Goal: Communication & Community: Answer question/provide support

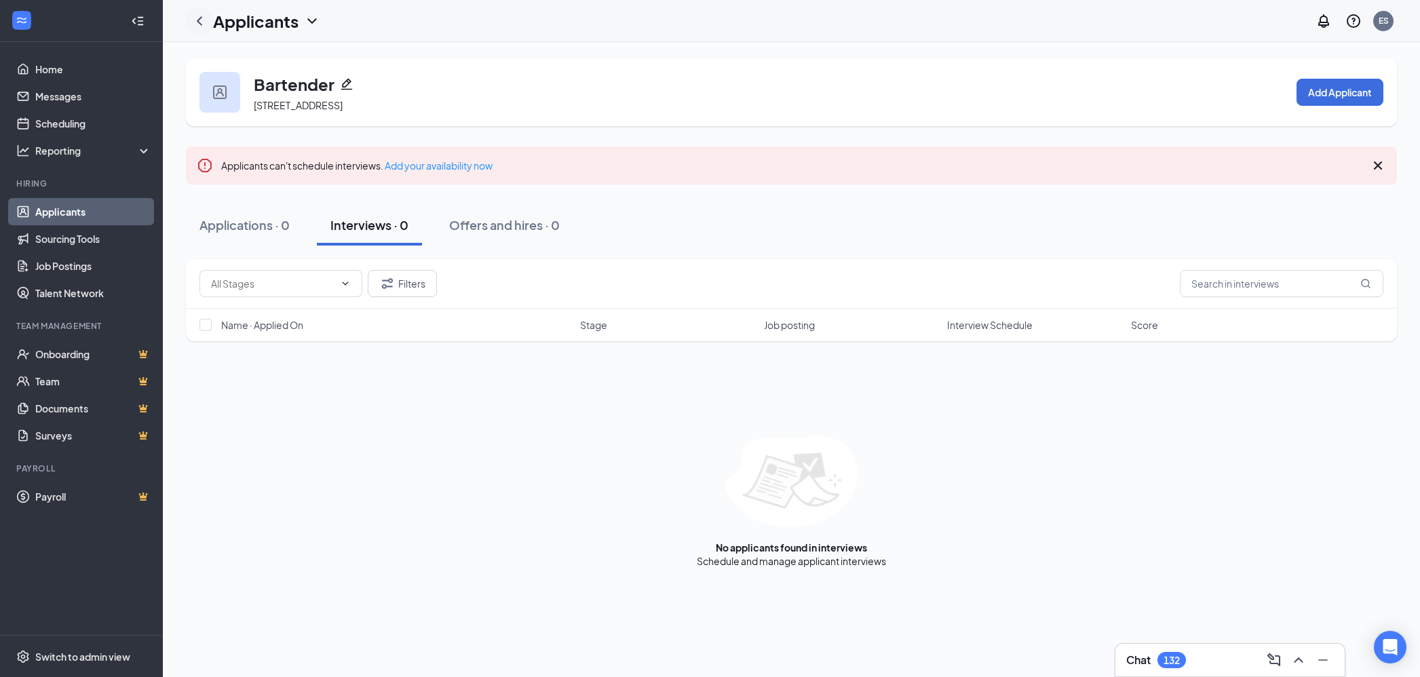
click at [201, 16] on icon "ChevronLeft" at bounding box center [199, 20] width 5 height 9
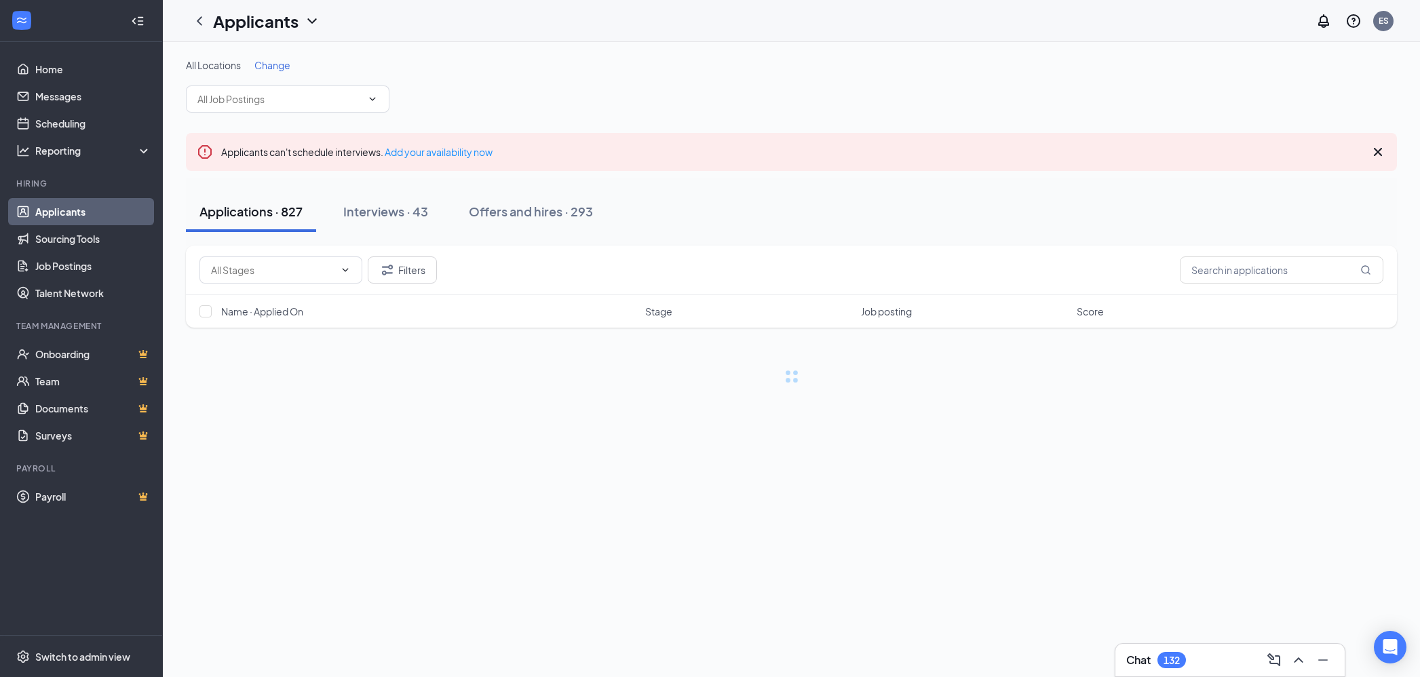
click at [270, 64] on span "Change" at bounding box center [272, 65] width 36 height 12
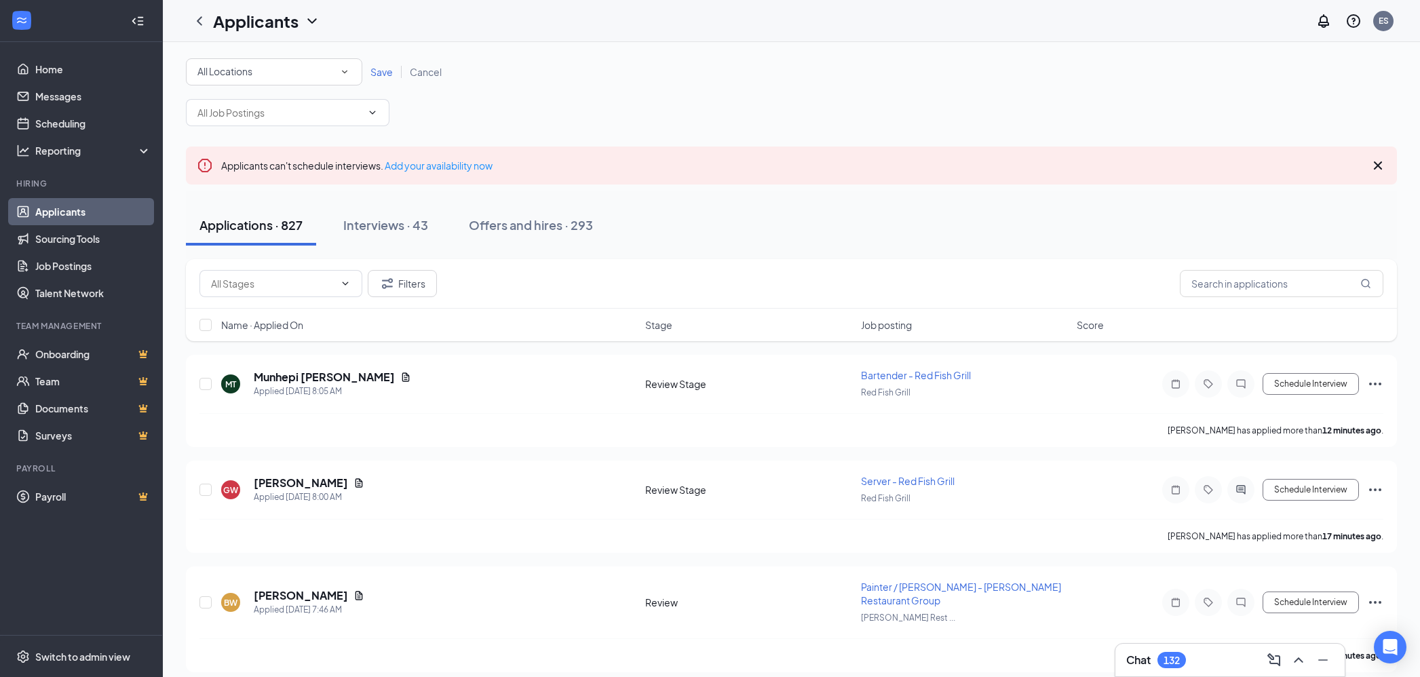
click at [338, 71] on icon "SmallChevronDown" at bounding box center [344, 72] width 12 height 12
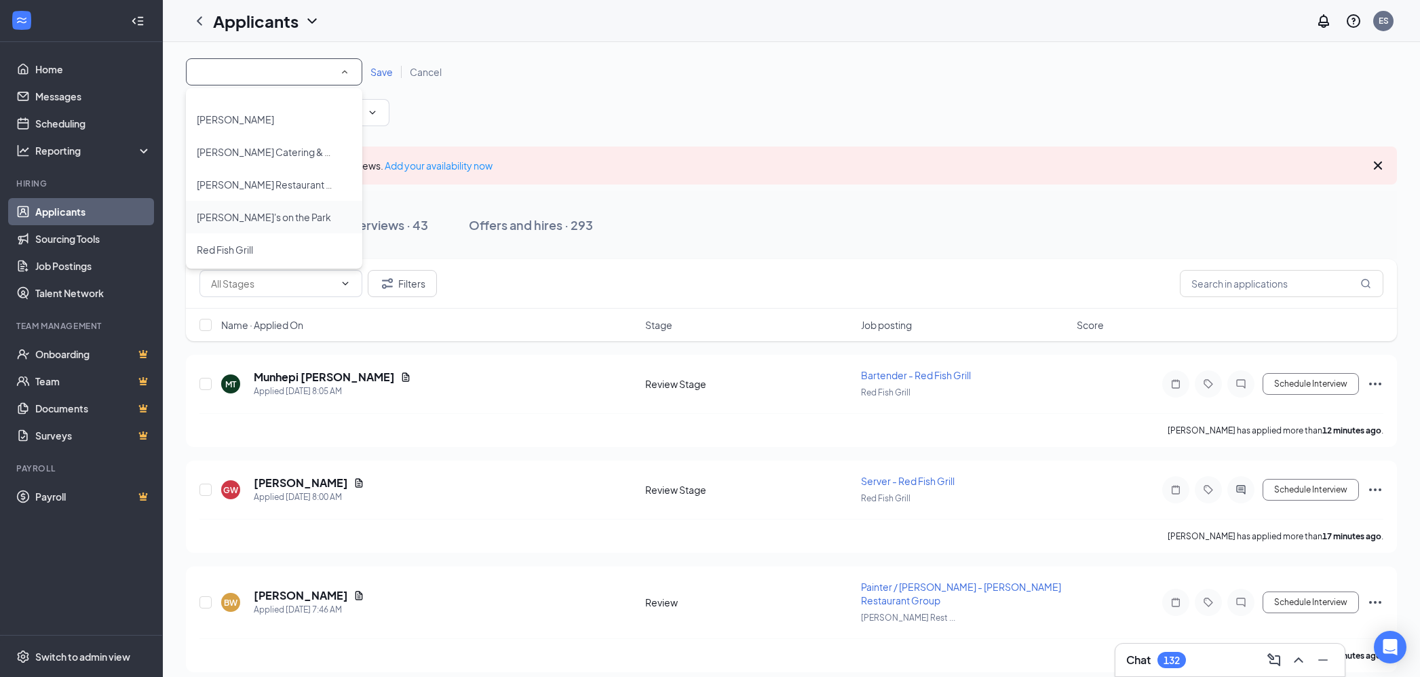
scroll to position [189, 0]
click at [250, 216] on span "[PERSON_NAME]'s on the Park" at bounding box center [264, 214] width 134 height 12
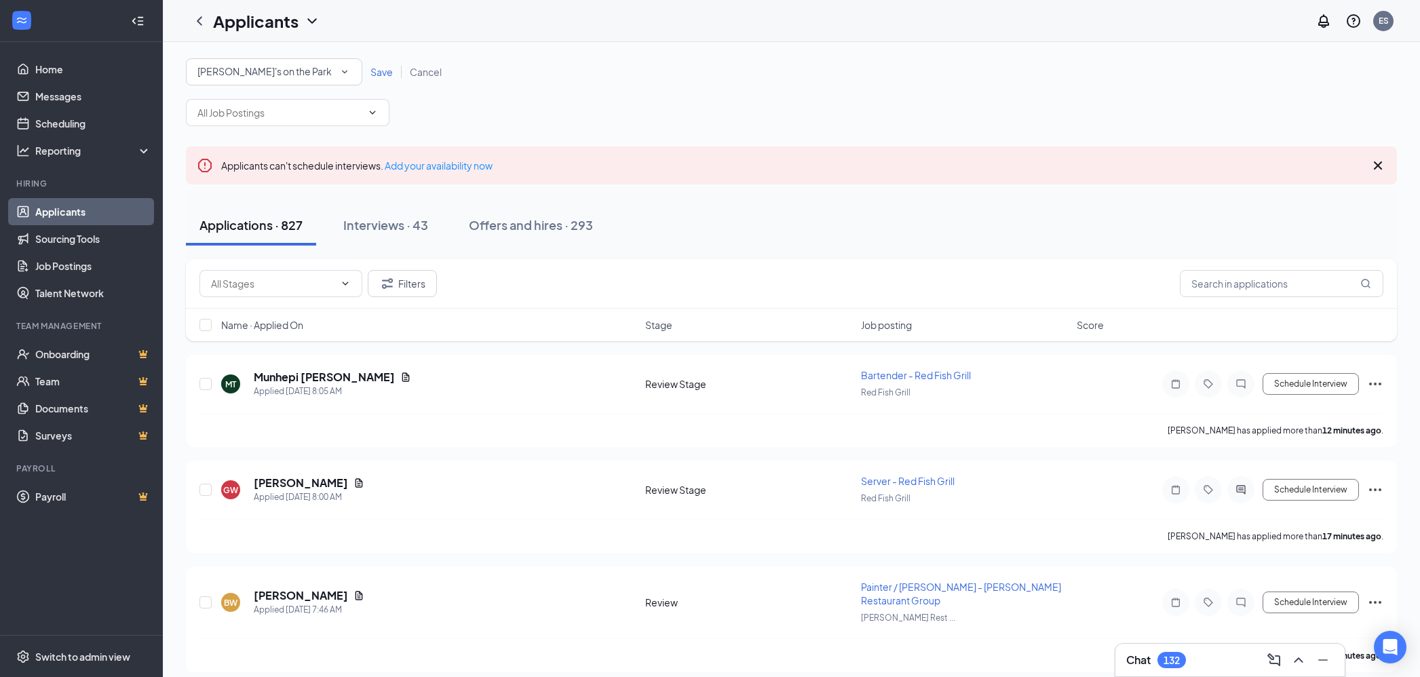
click at [382, 67] on span "Save" at bounding box center [381, 72] width 22 height 12
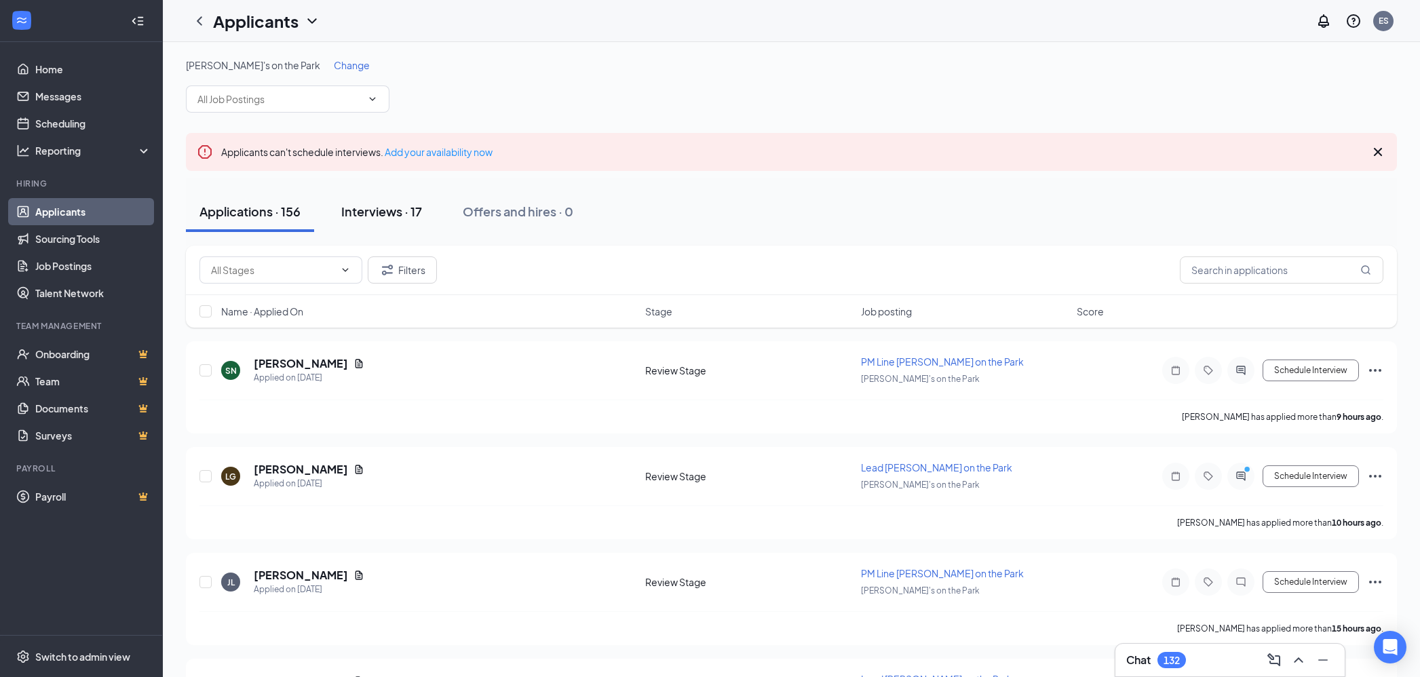
click at [374, 212] on div "Interviews · 17" at bounding box center [381, 211] width 81 height 17
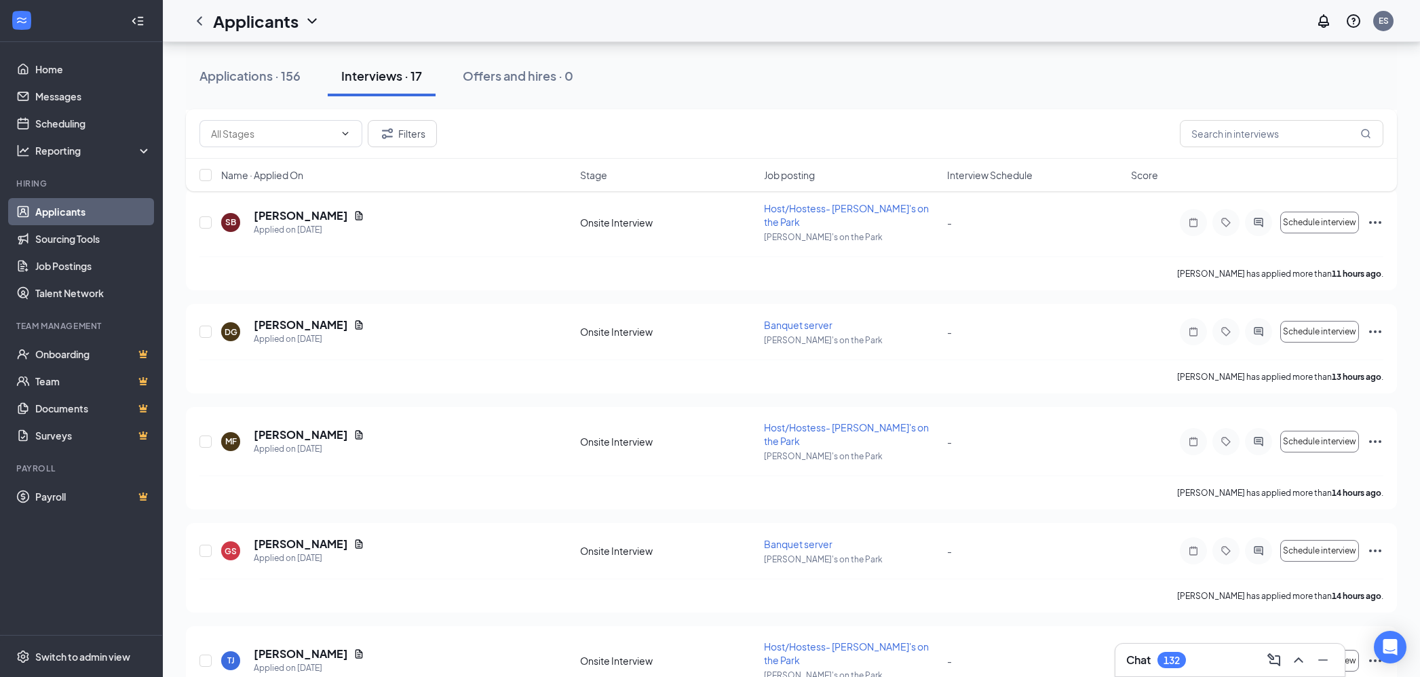
scroll to position [511, 0]
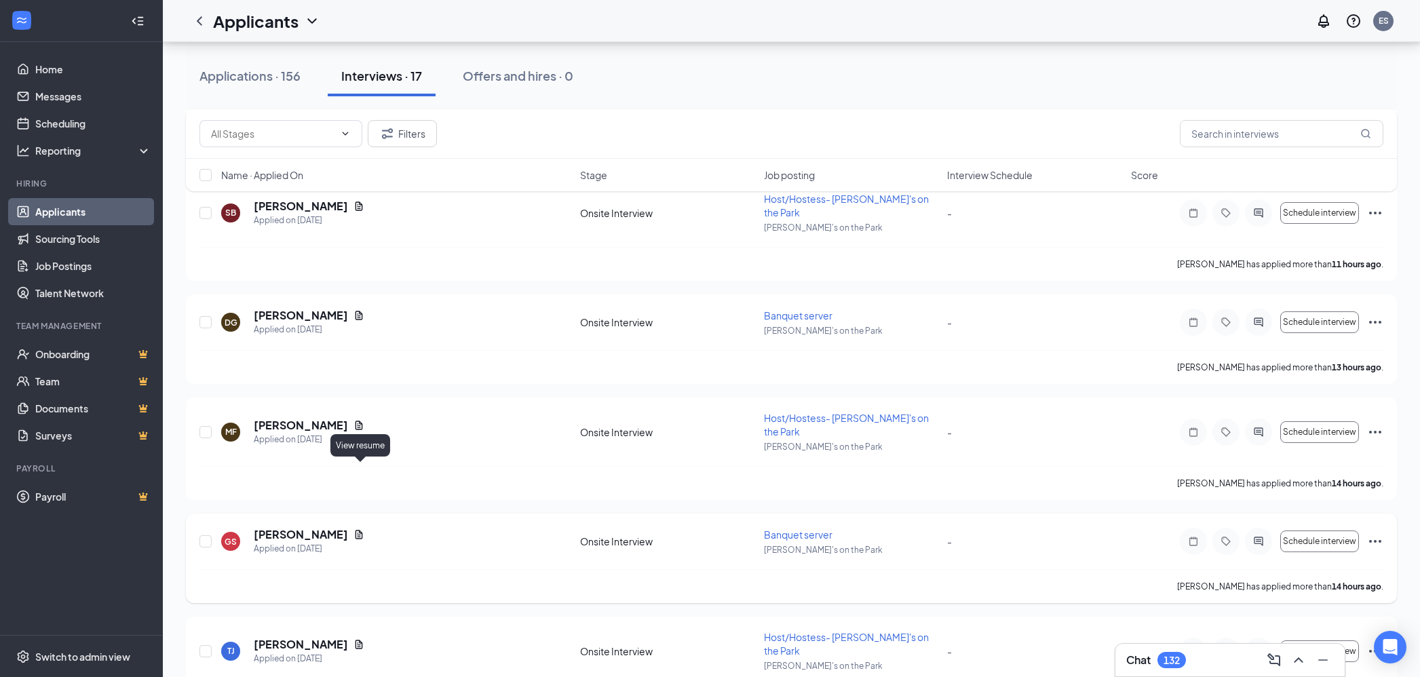
click at [358, 529] on icon "Document" at bounding box center [358, 534] width 11 height 11
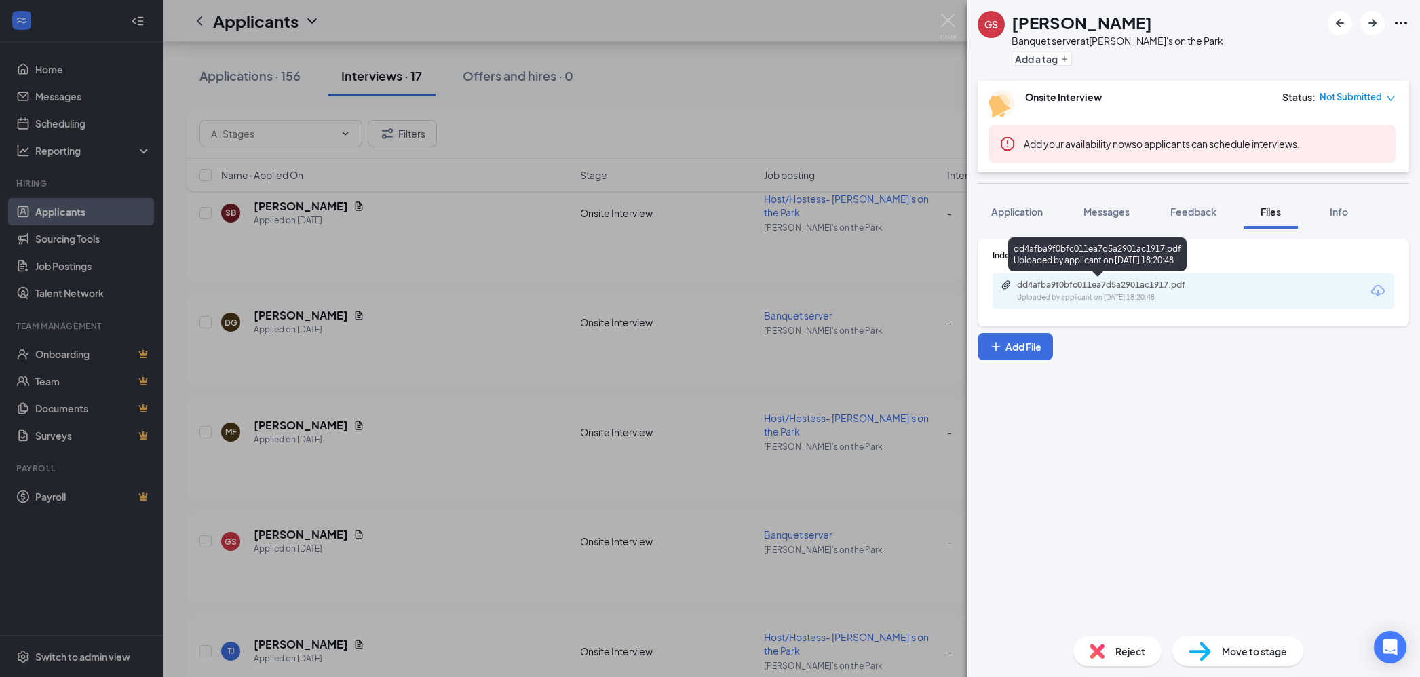
click at [1185, 302] on div "Uploaded by applicant on [DATE] 18:20:48" at bounding box center [1118, 297] width 203 height 11
click at [950, 22] on img at bounding box center [947, 27] width 17 height 26
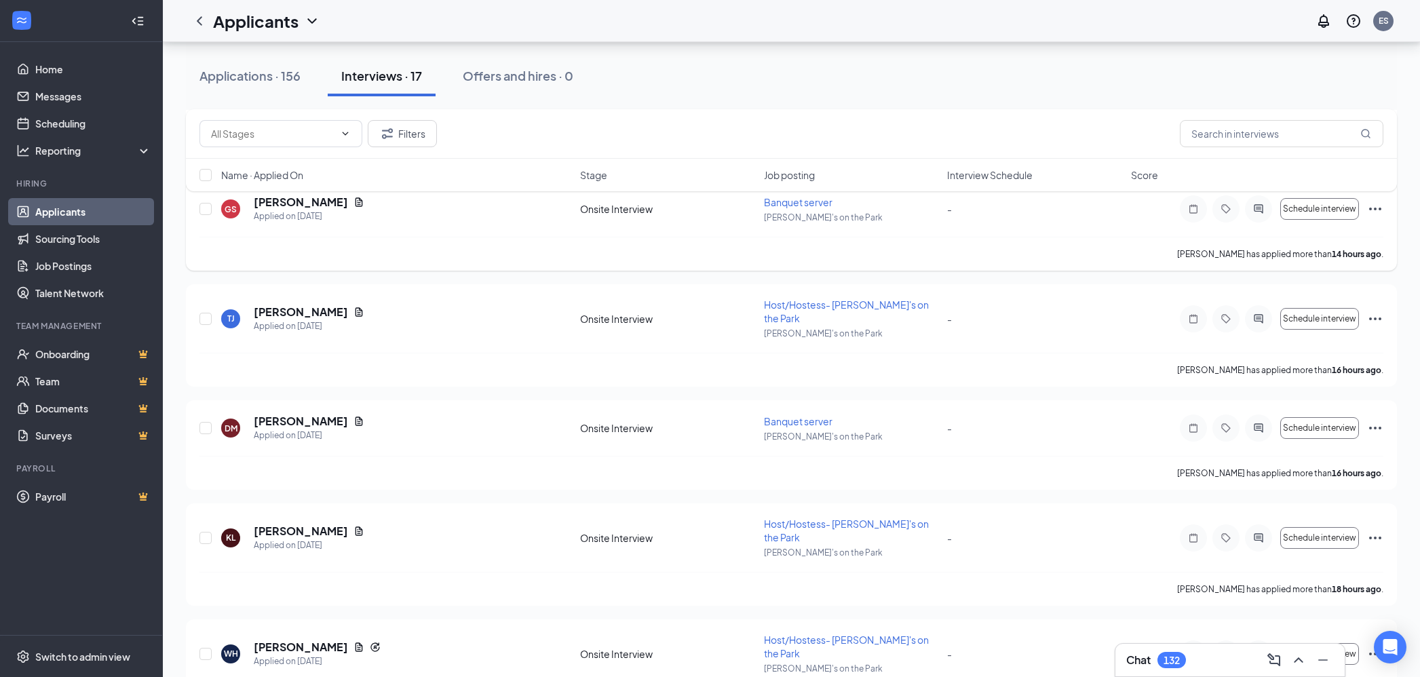
scroll to position [846, 0]
click at [353, 639] on icon "Document" at bounding box center [358, 644] width 11 height 11
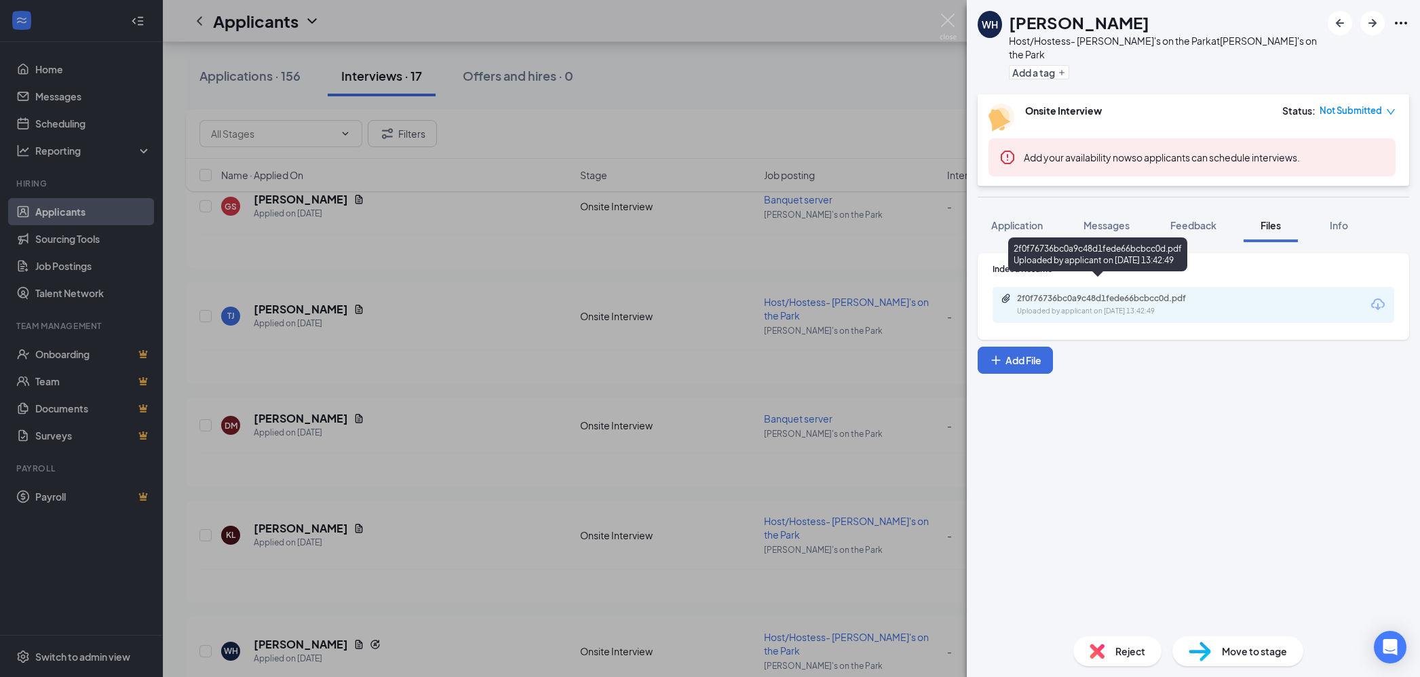
click at [1101, 306] on div "Uploaded by applicant on [DATE] 13:42:49" at bounding box center [1118, 311] width 203 height 11
click at [948, 20] on img at bounding box center [947, 27] width 17 height 26
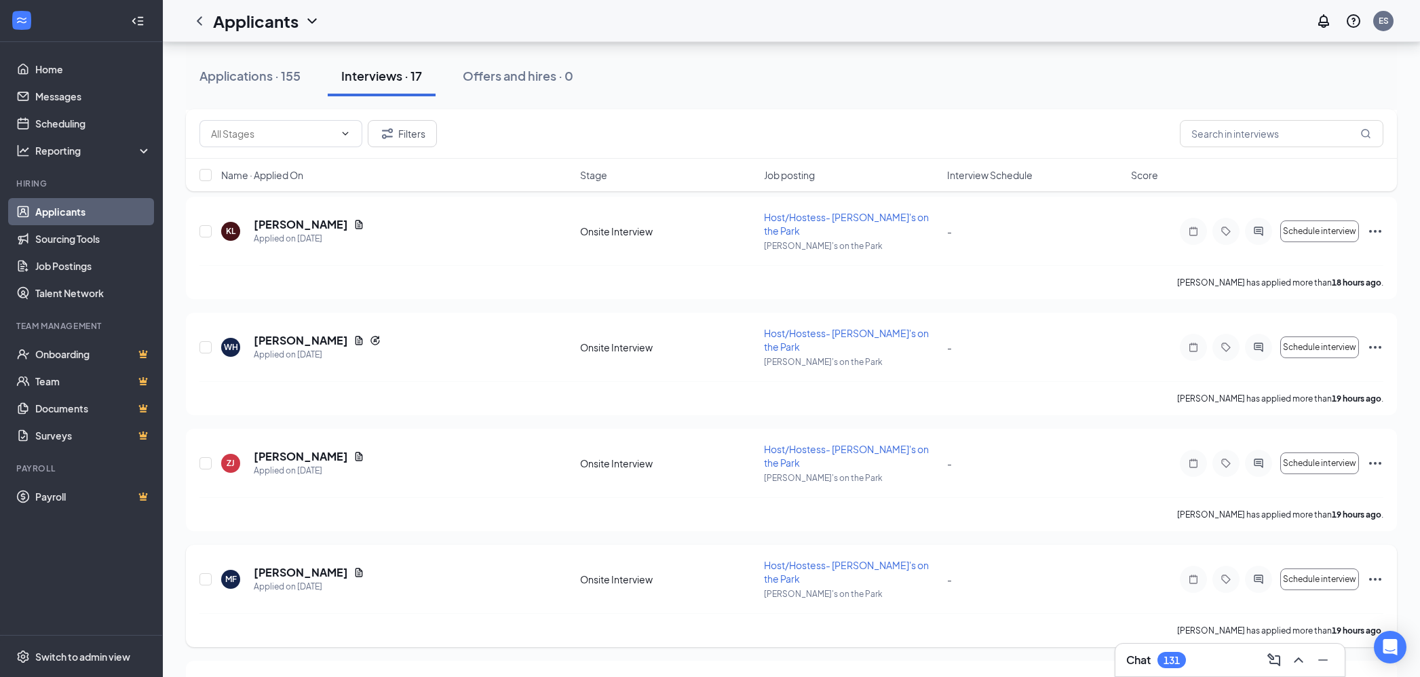
scroll to position [1156, 0]
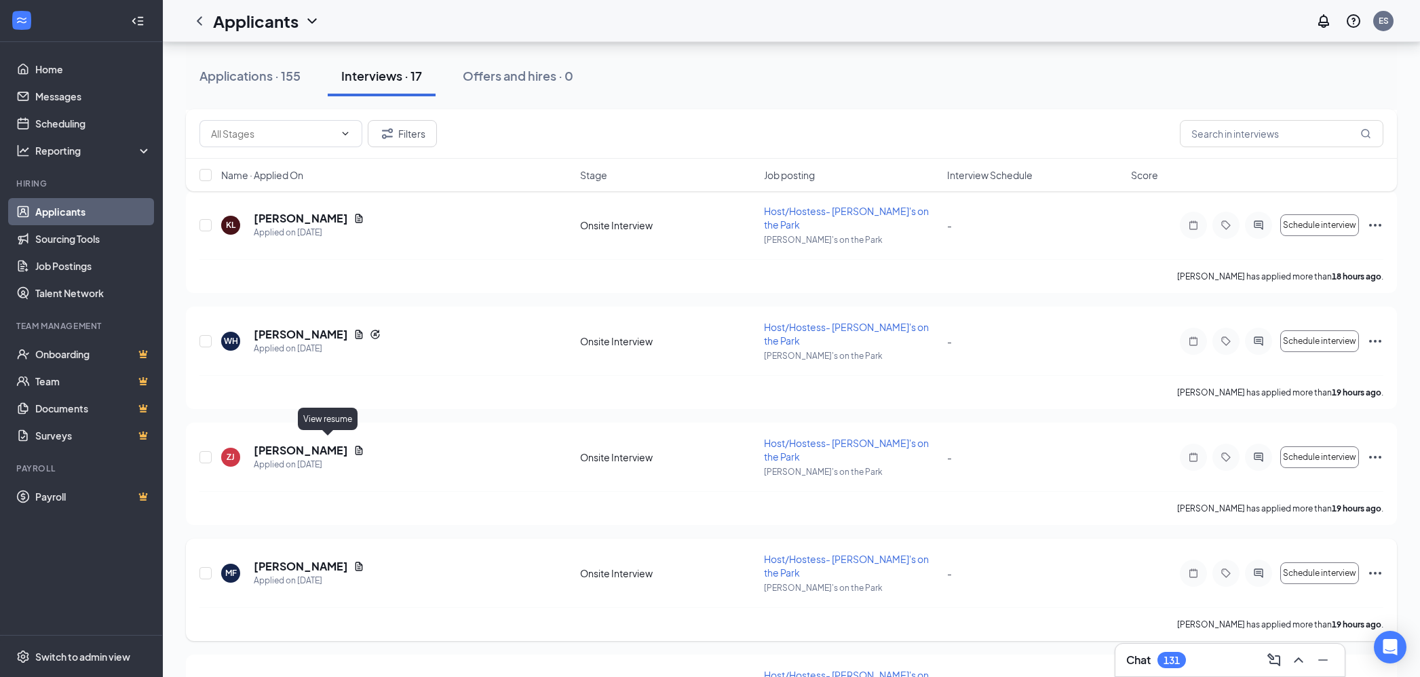
click at [353, 561] on icon "Document" at bounding box center [358, 566] width 11 height 11
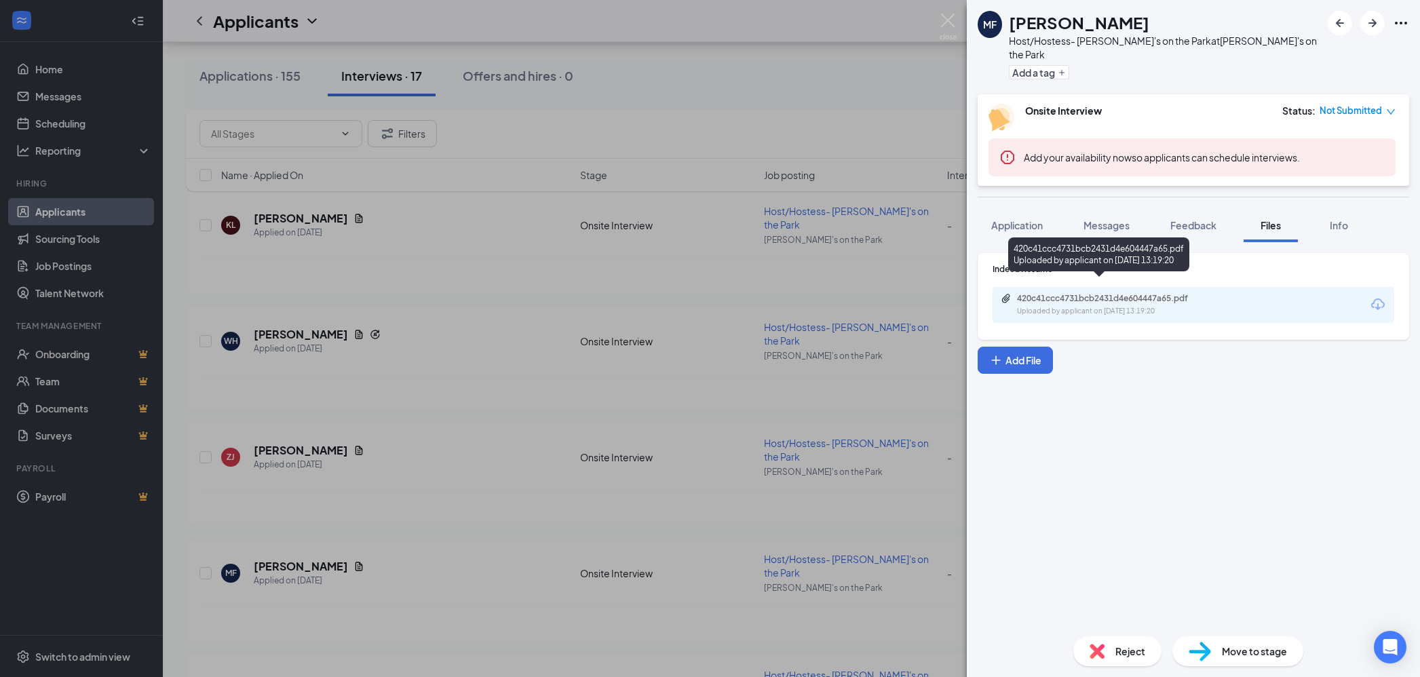
click at [1151, 306] on div "Uploaded by applicant on [DATE] 13:19:20" at bounding box center [1118, 311] width 203 height 11
click at [556, 480] on div "MF [PERSON_NAME] Host/Hostess- [PERSON_NAME]'s on the Park at [PERSON_NAME]'s o…" at bounding box center [710, 338] width 1420 height 677
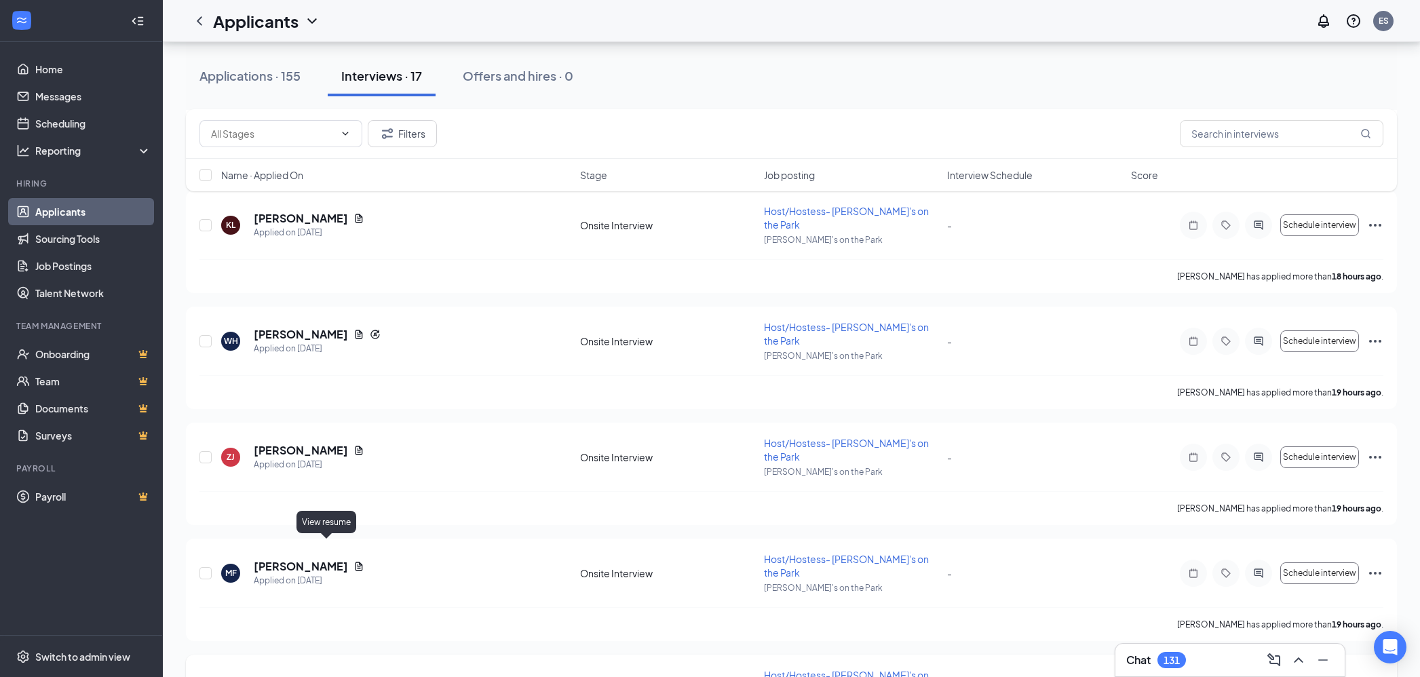
click at [353, 676] on icon "Document" at bounding box center [358, 682] width 11 height 11
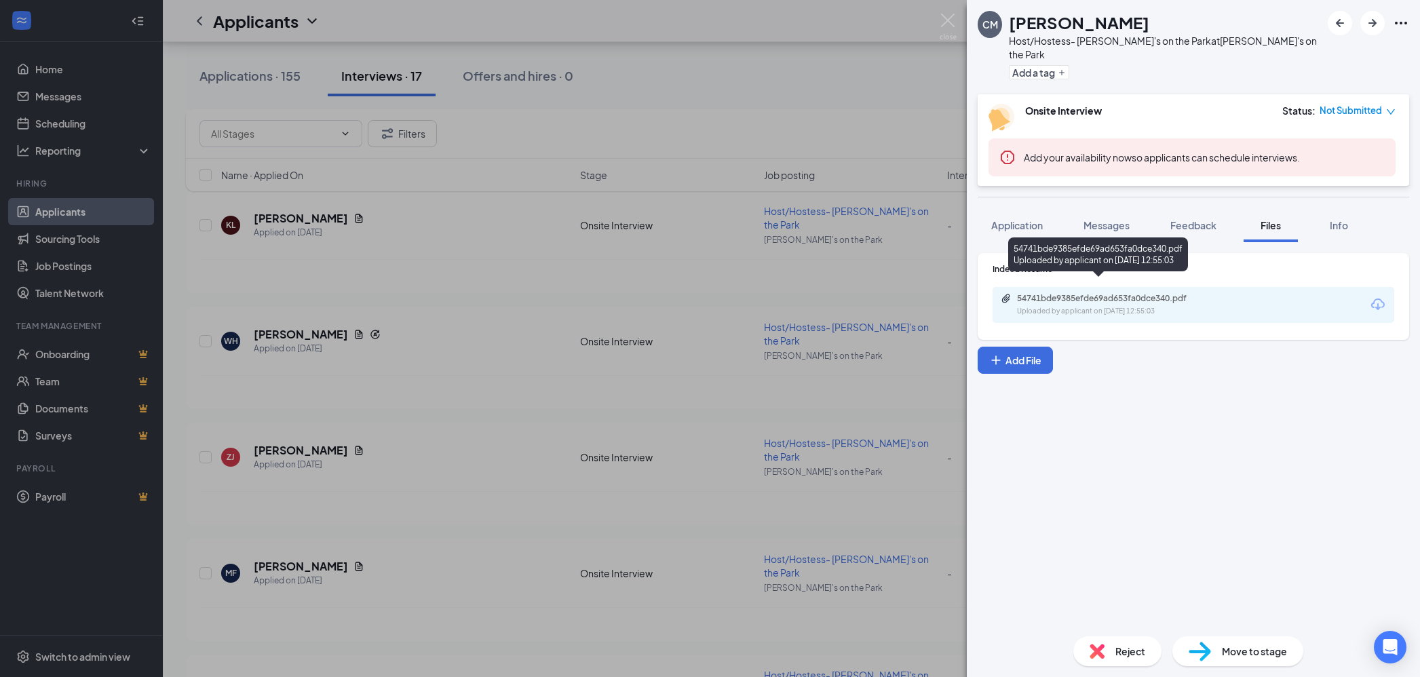
click at [1143, 306] on div "Uploaded by applicant on [DATE] 12:55:03" at bounding box center [1118, 311] width 203 height 11
click at [1099, 219] on span "Messages" at bounding box center [1106, 225] width 46 height 12
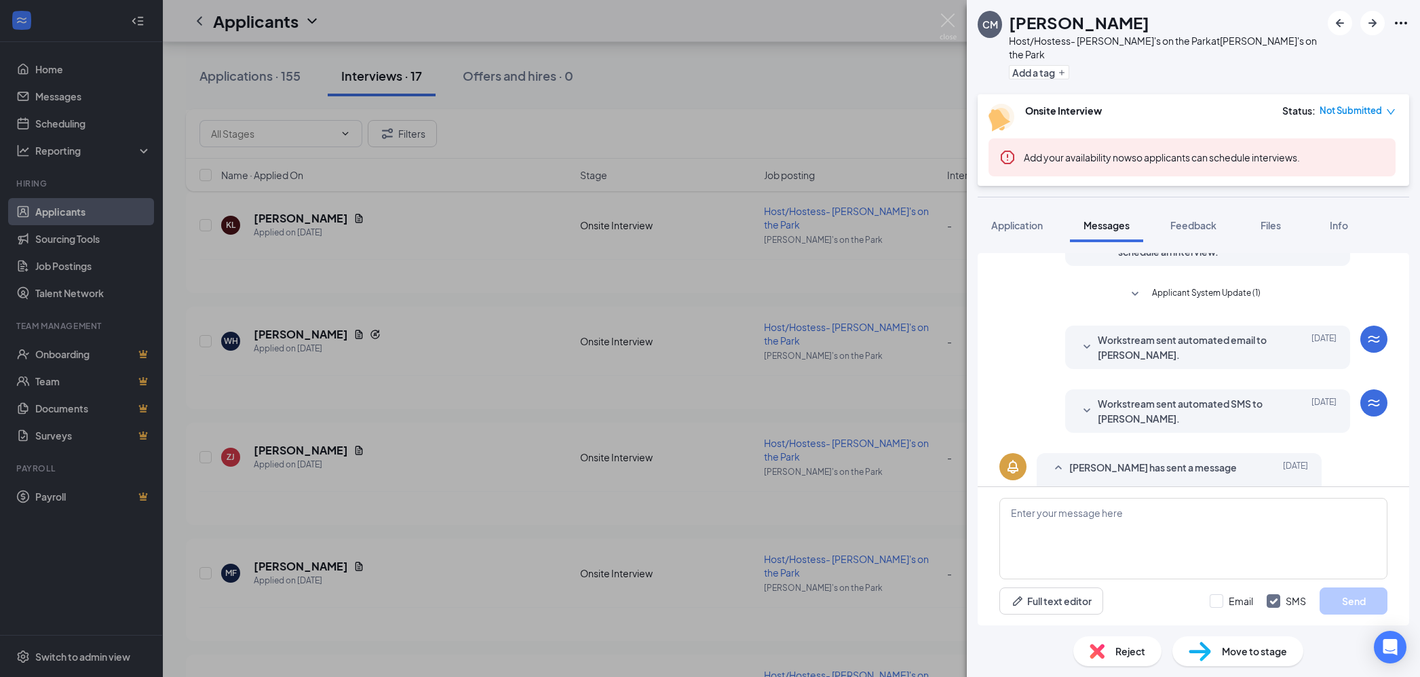
scroll to position [96, 0]
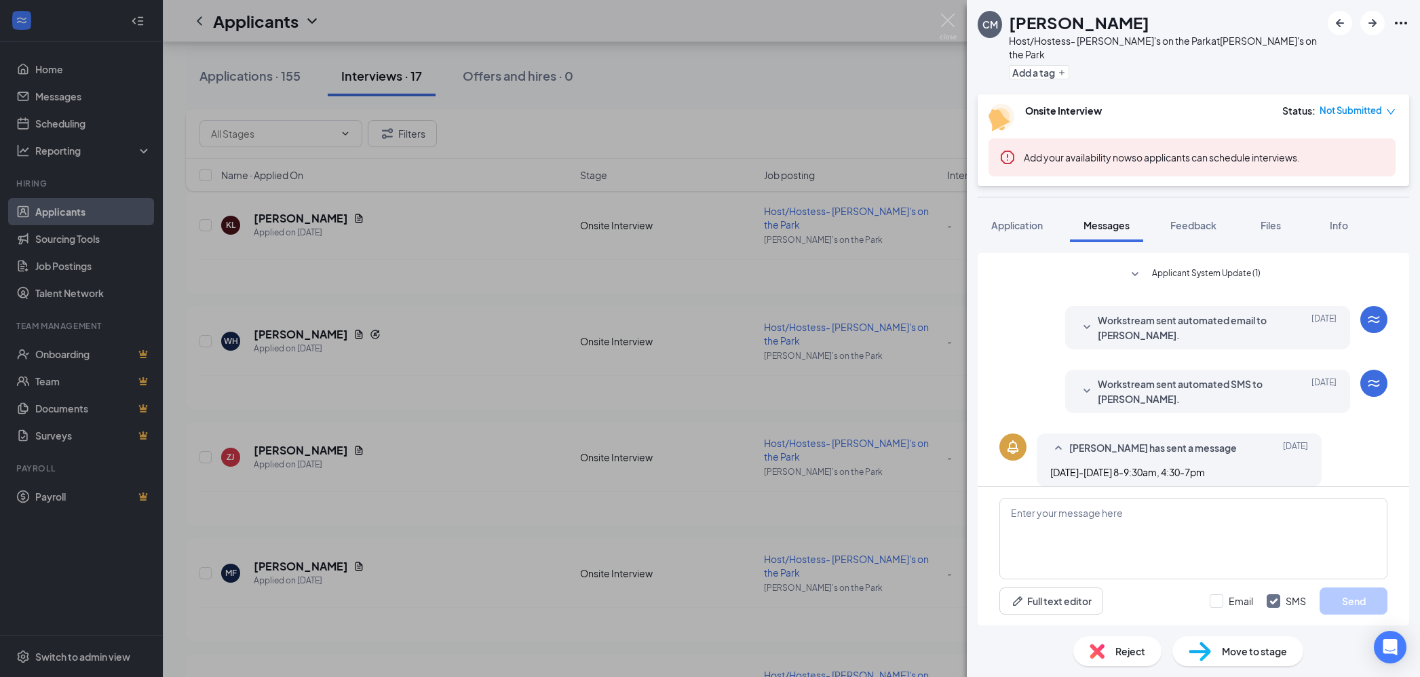
click at [1089, 319] on icon "SmallChevronDown" at bounding box center [1086, 327] width 16 height 16
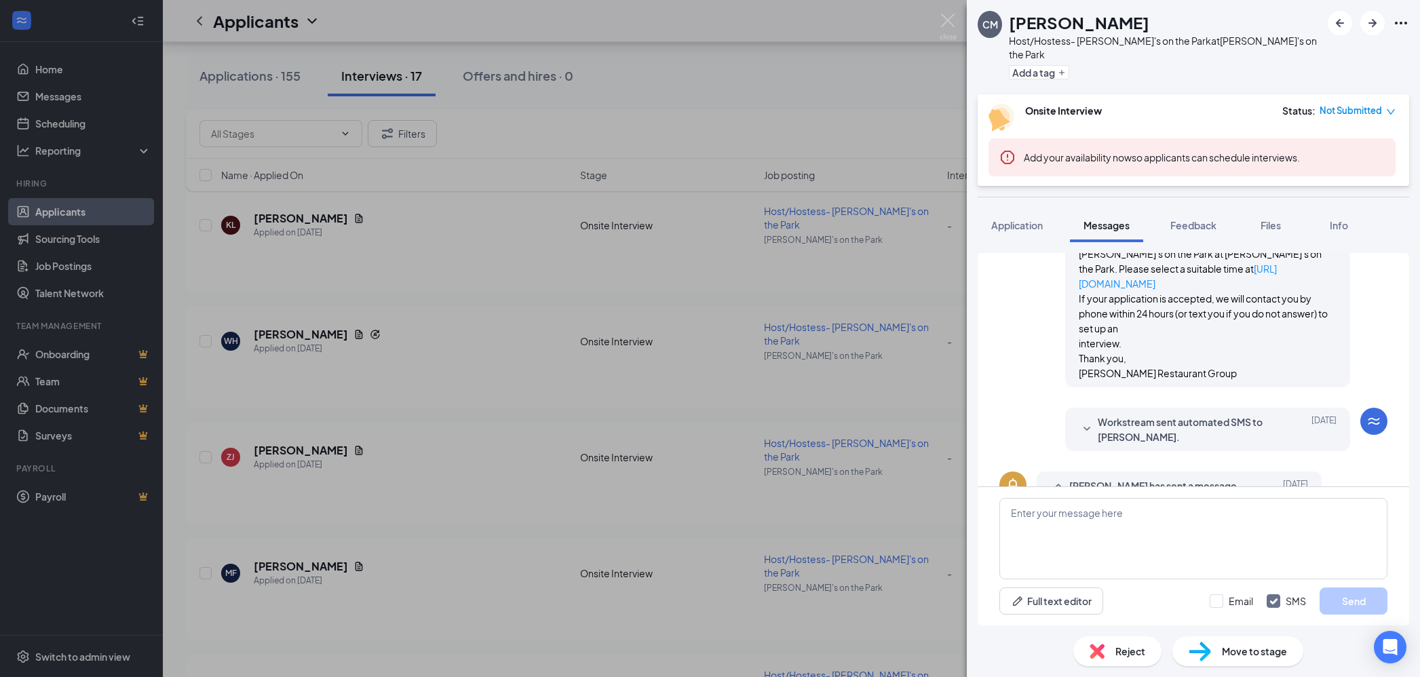
scroll to position [269, 0]
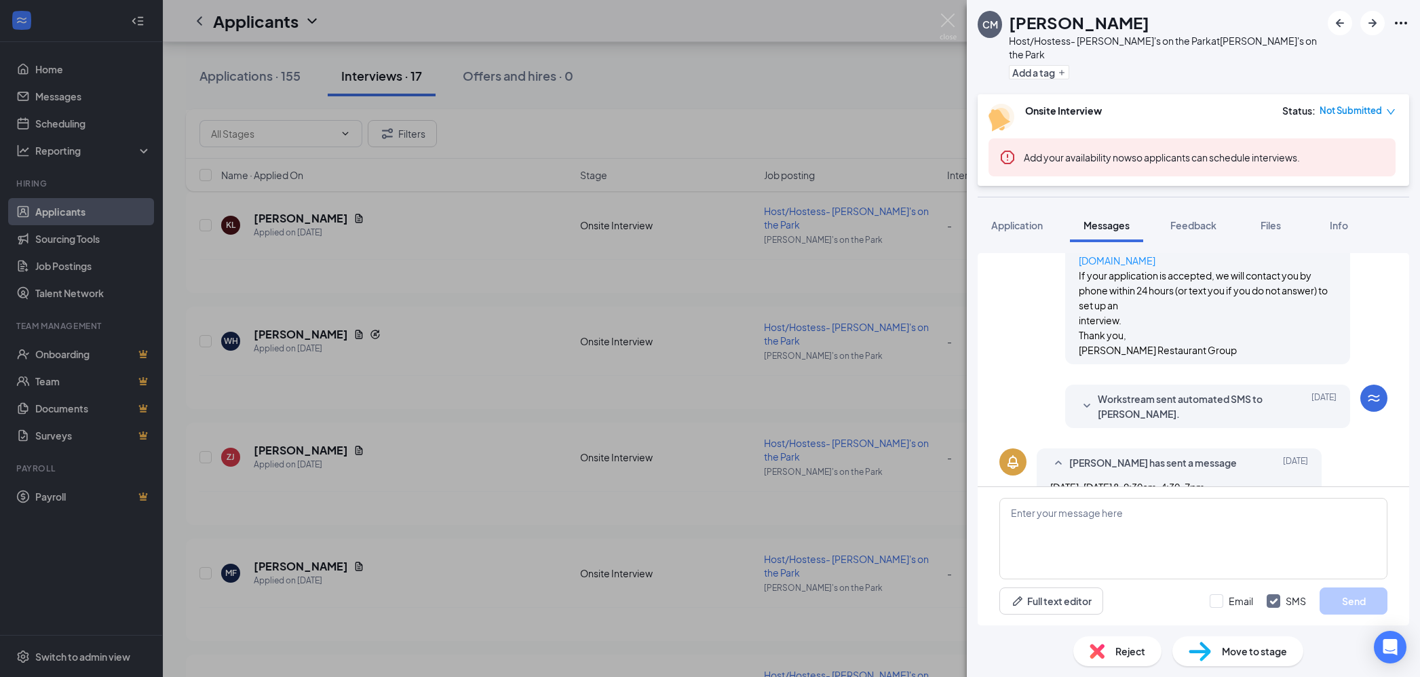
click at [1085, 398] on icon "SmallChevronDown" at bounding box center [1086, 406] width 16 height 16
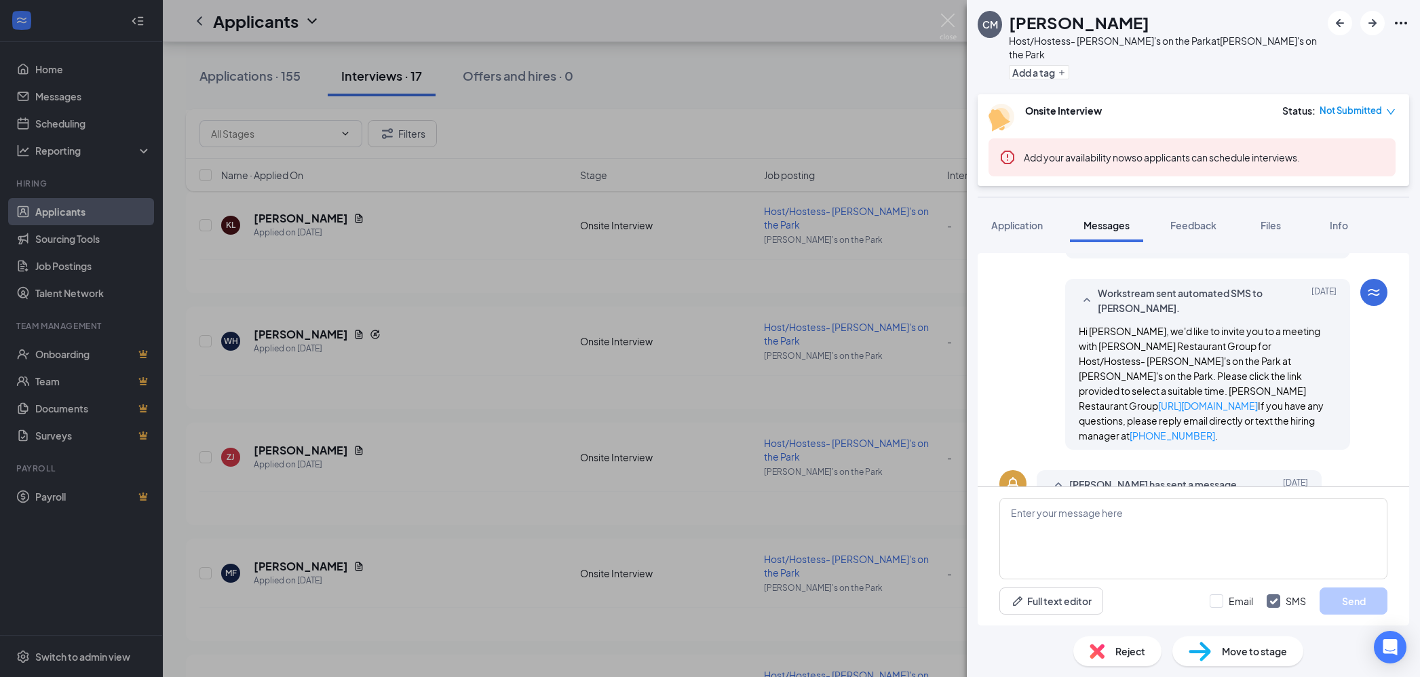
scroll to position [381, 0]
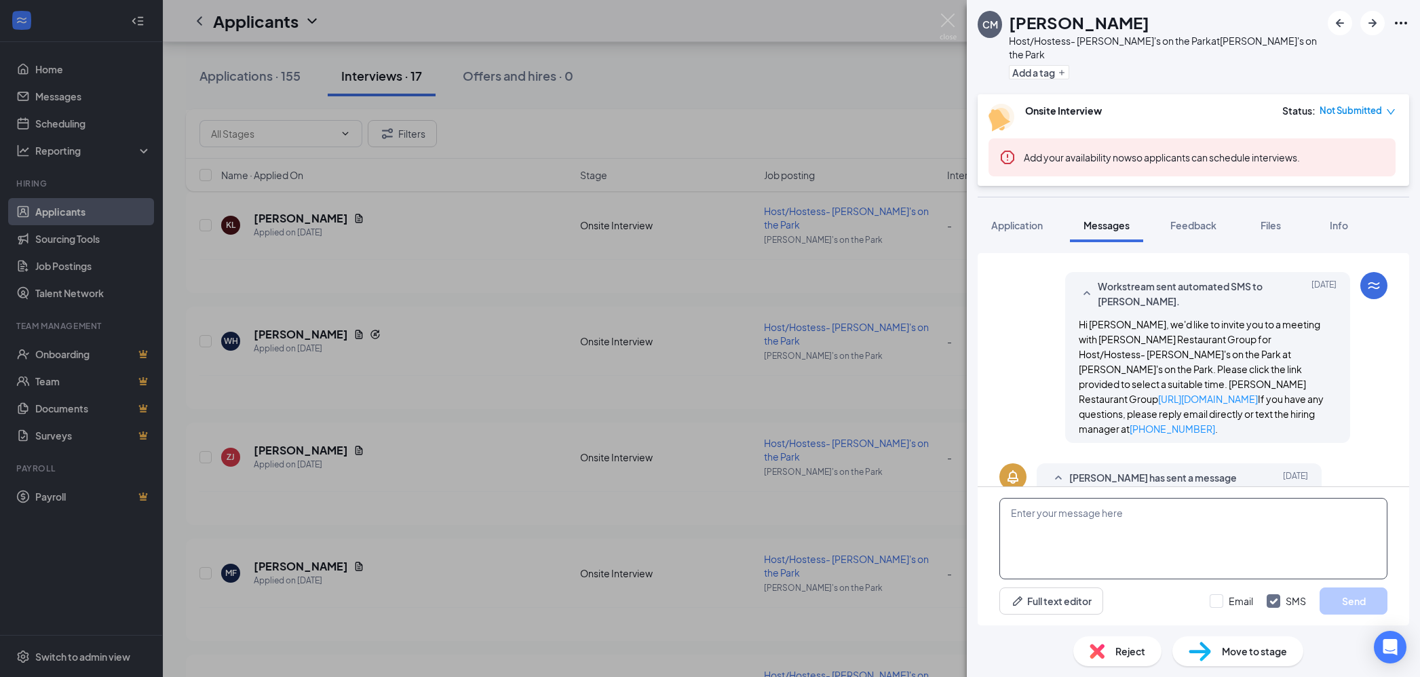
click at [1128, 520] on textarea at bounding box center [1193, 538] width 388 height 81
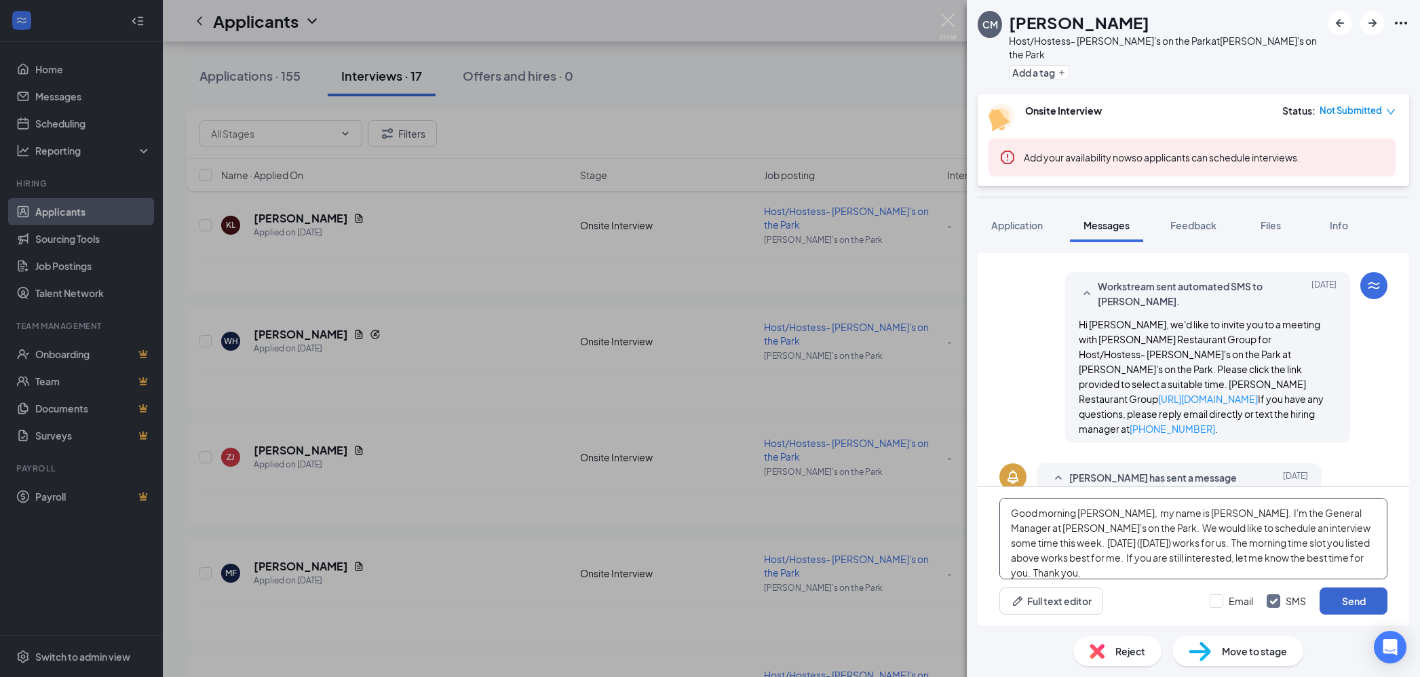
type textarea "Good morning [PERSON_NAME], my name is [PERSON_NAME]. I'm the General Manager a…"
click at [1361, 603] on button "Send" at bounding box center [1353, 600] width 68 height 27
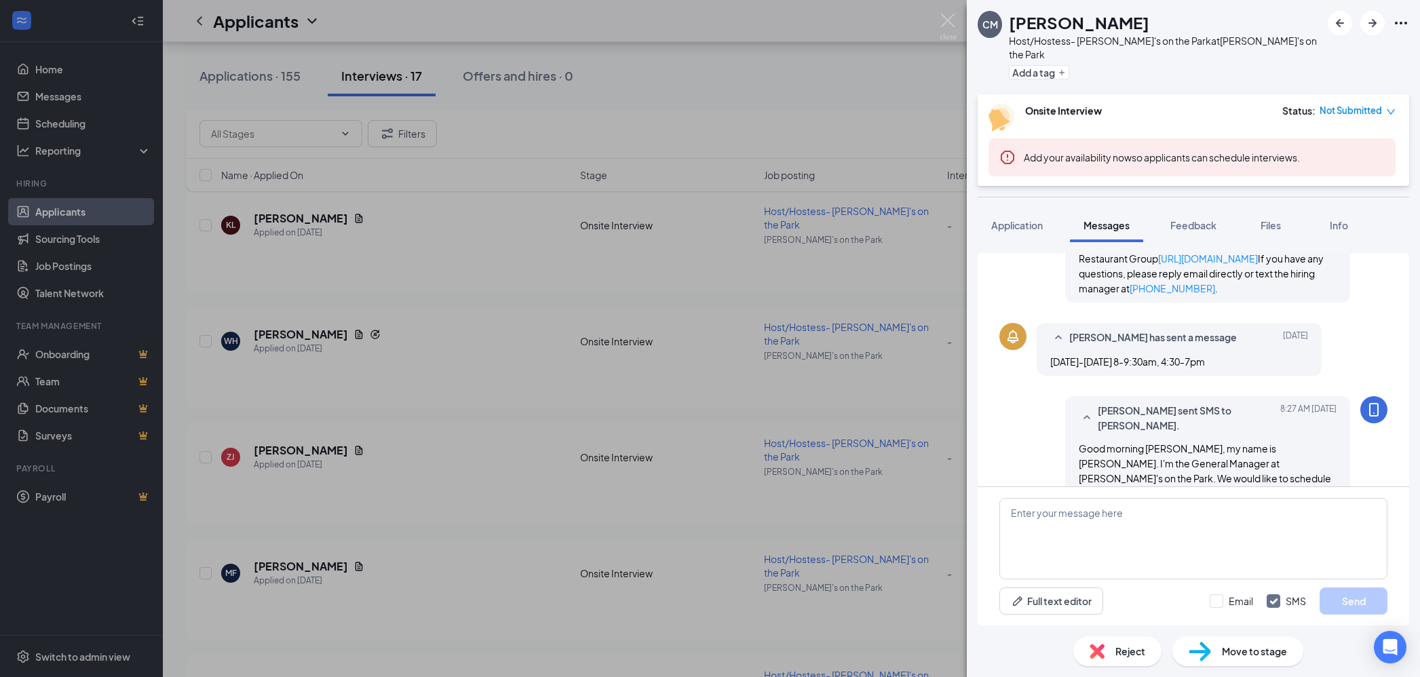
scroll to position [529, 0]
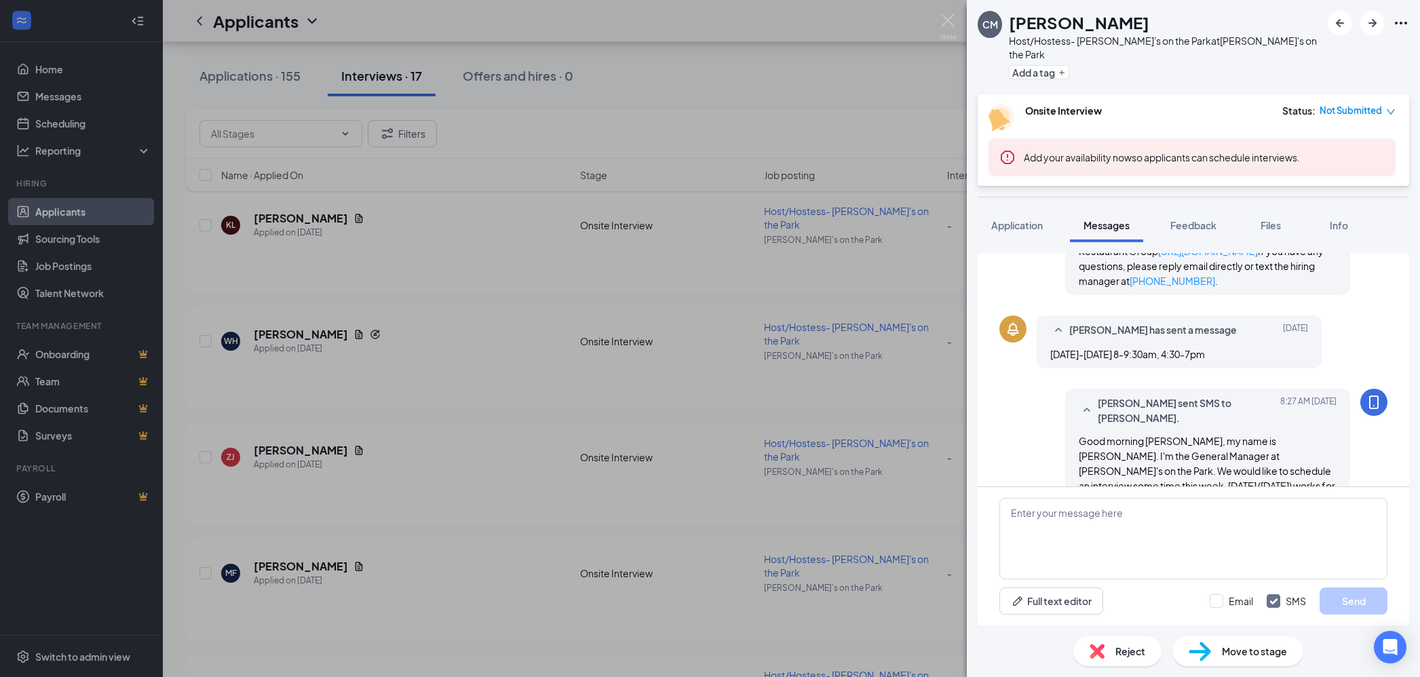
click at [567, 528] on div "CM [PERSON_NAME] Host/Hostess- [PERSON_NAME]'s on the Park at [PERSON_NAME]'s o…" at bounding box center [710, 338] width 1420 height 677
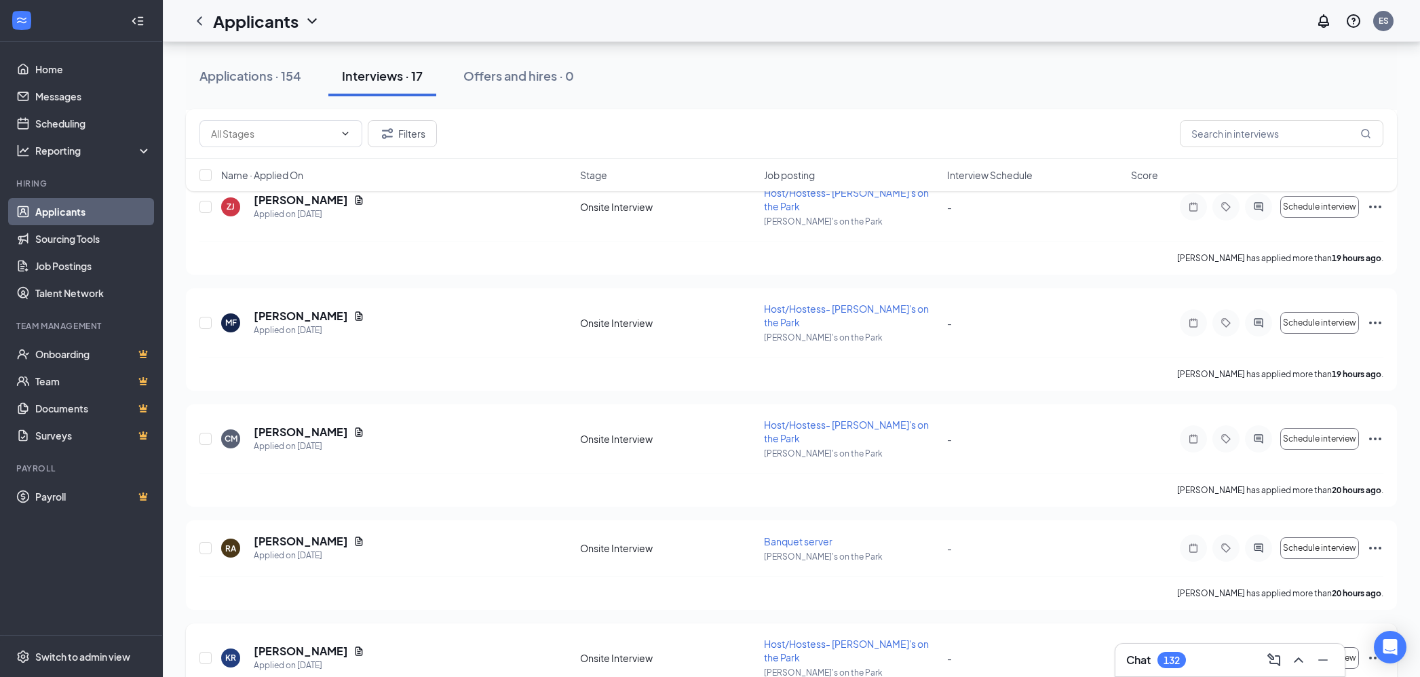
scroll to position [1420, 0]
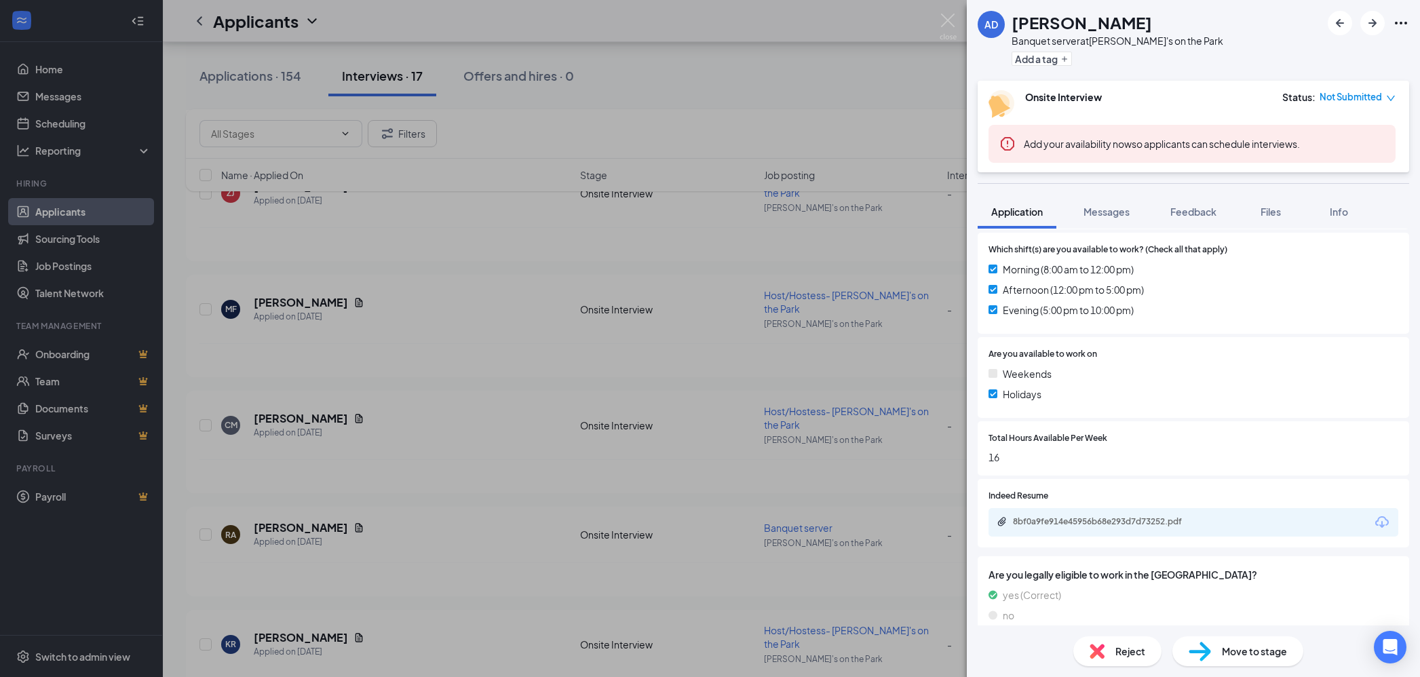
scroll to position [401, 0]
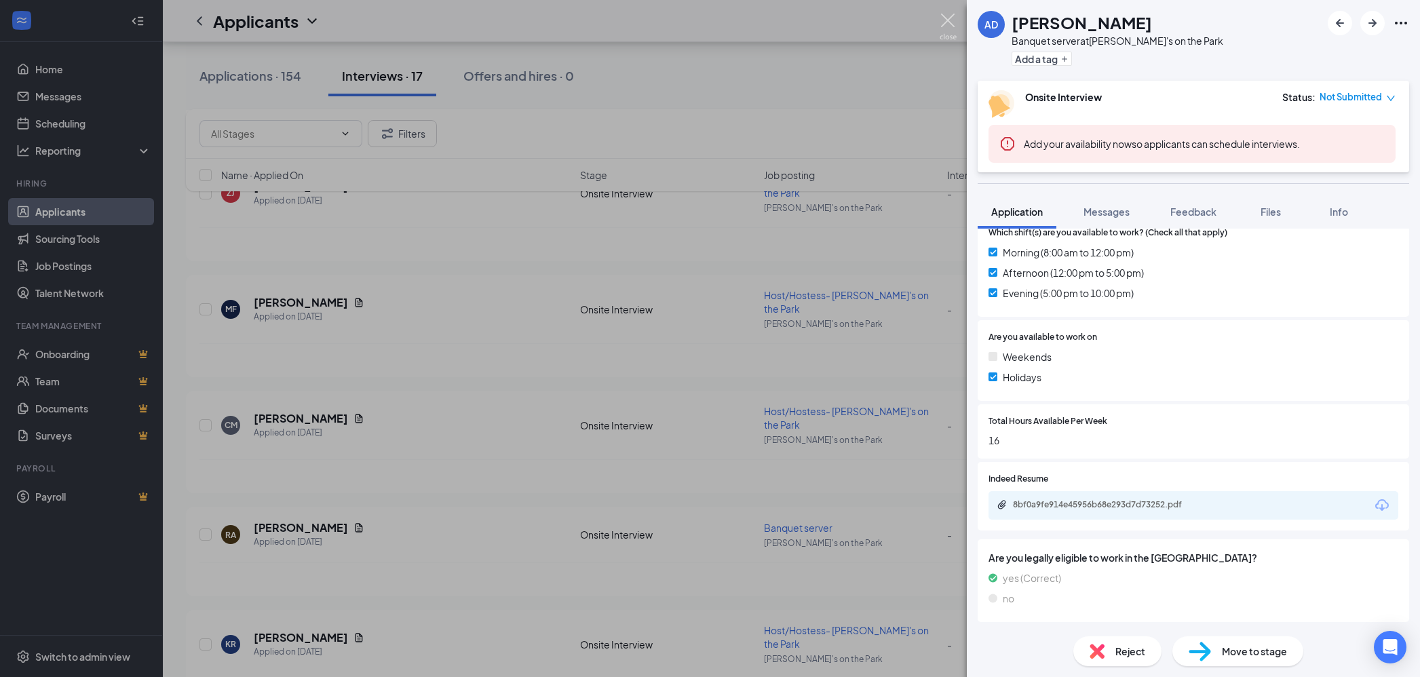
click at [946, 18] on img at bounding box center [947, 27] width 17 height 26
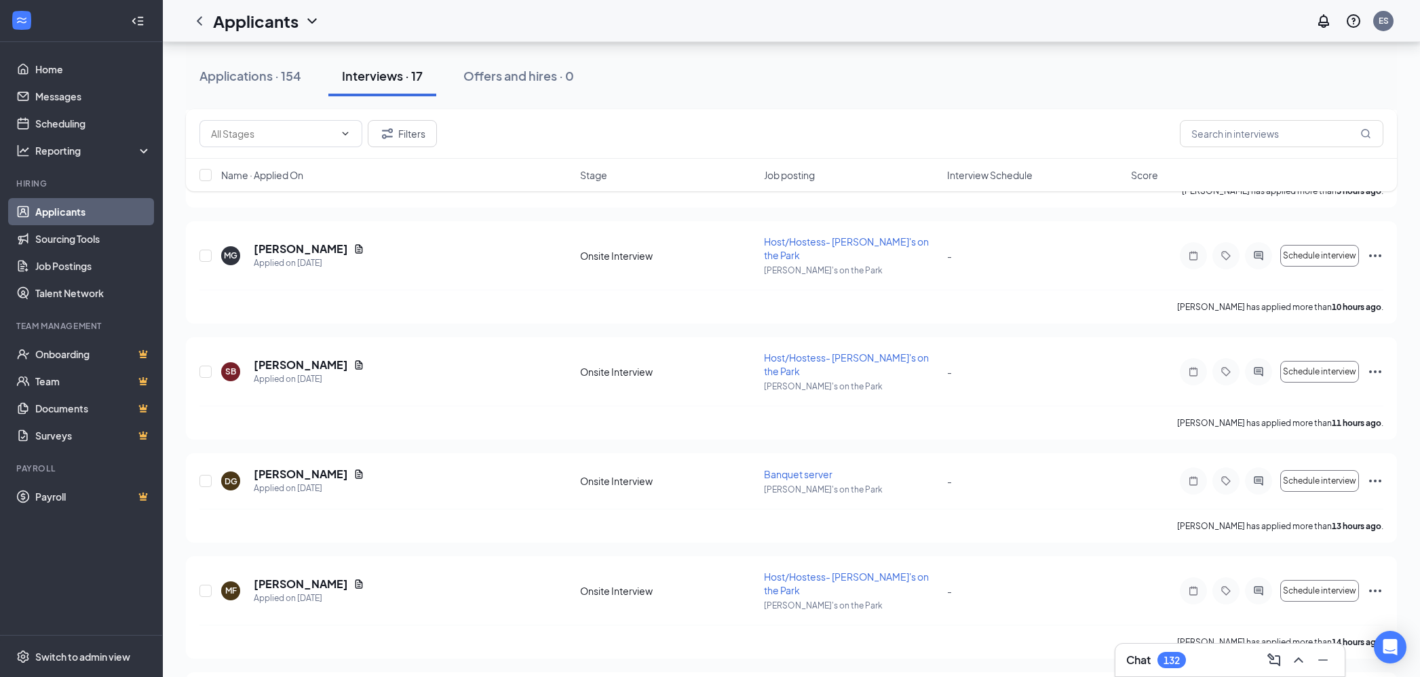
scroll to position [349, 0]
click at [292, 469] on h5 "[PERSON_NAME]" at bounding box center [301, 476] width 94 height 15
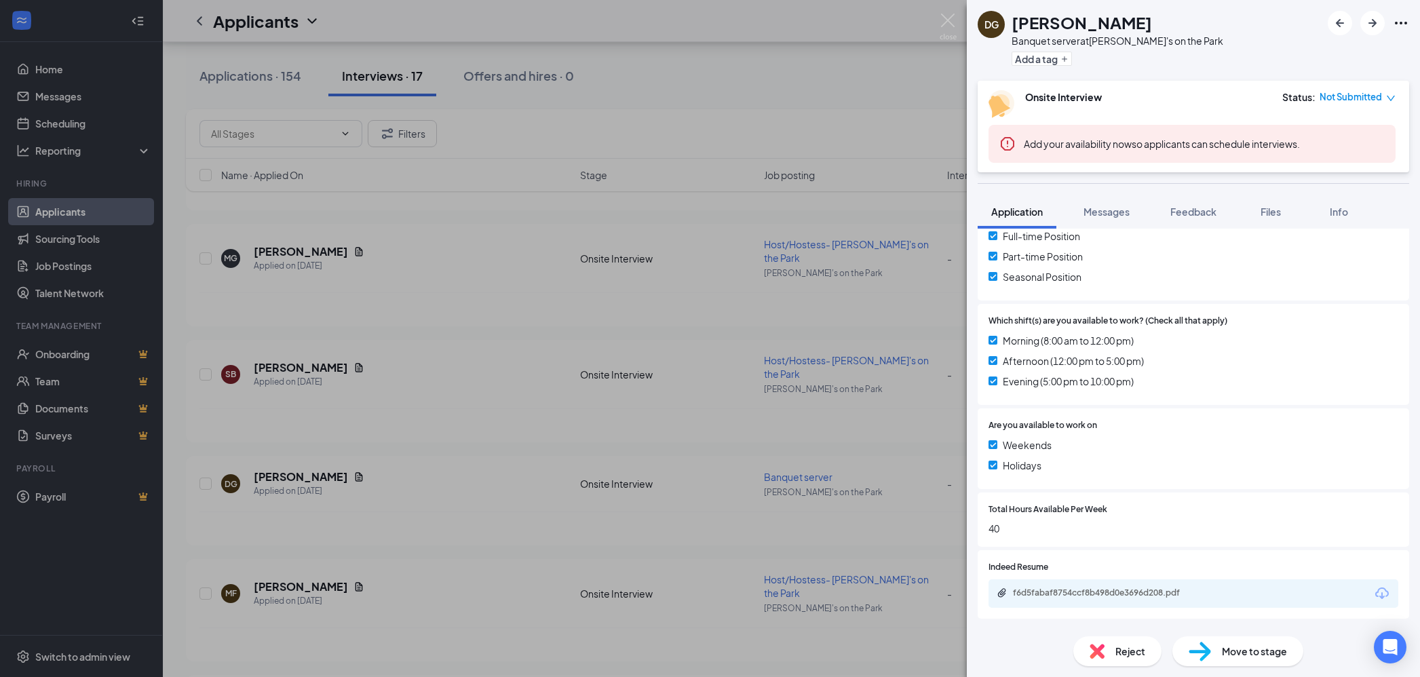
scroll to position [439, 0]
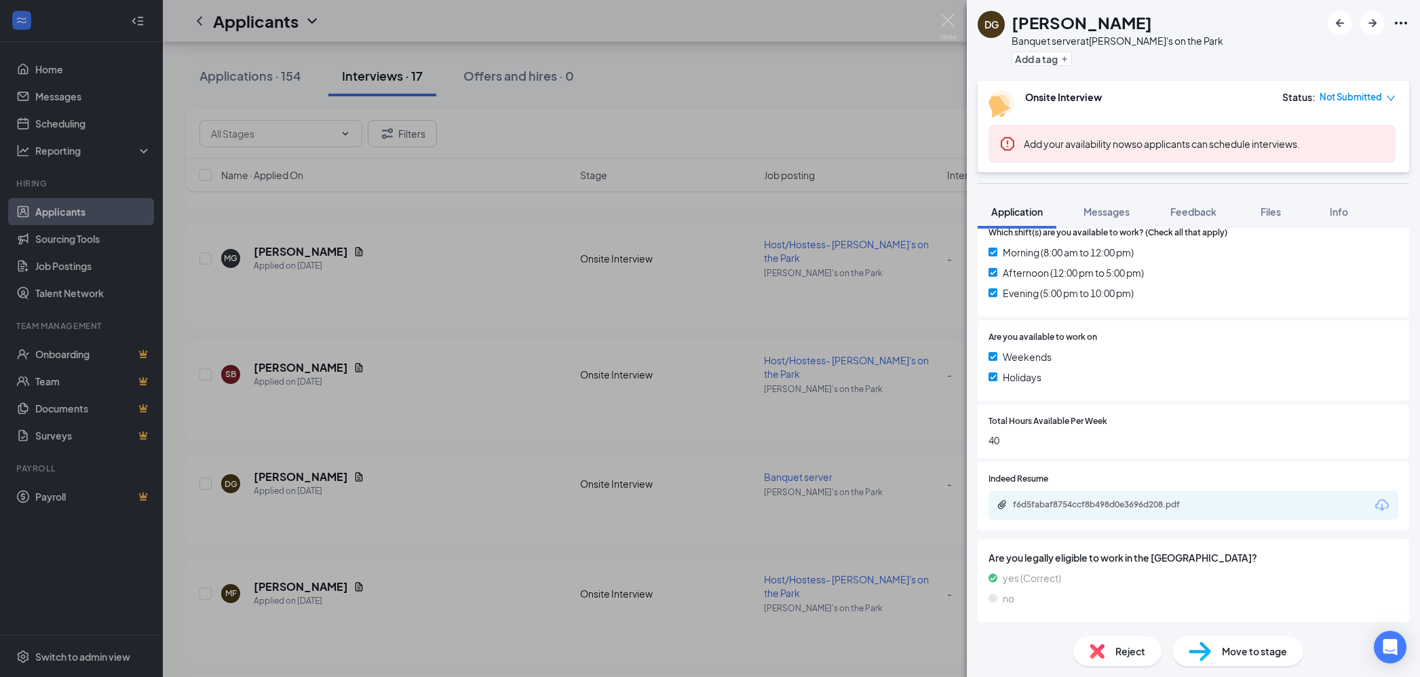
click at [1351, 509] on div "f6d5fabaf8754ccf8b498d0e3696d208.pdf" at bounding box center [1193, 505] width 410 height 28
click at [998, 502] on icon "Paperclip" at bounding box center [1001, 504] width 11 height 11
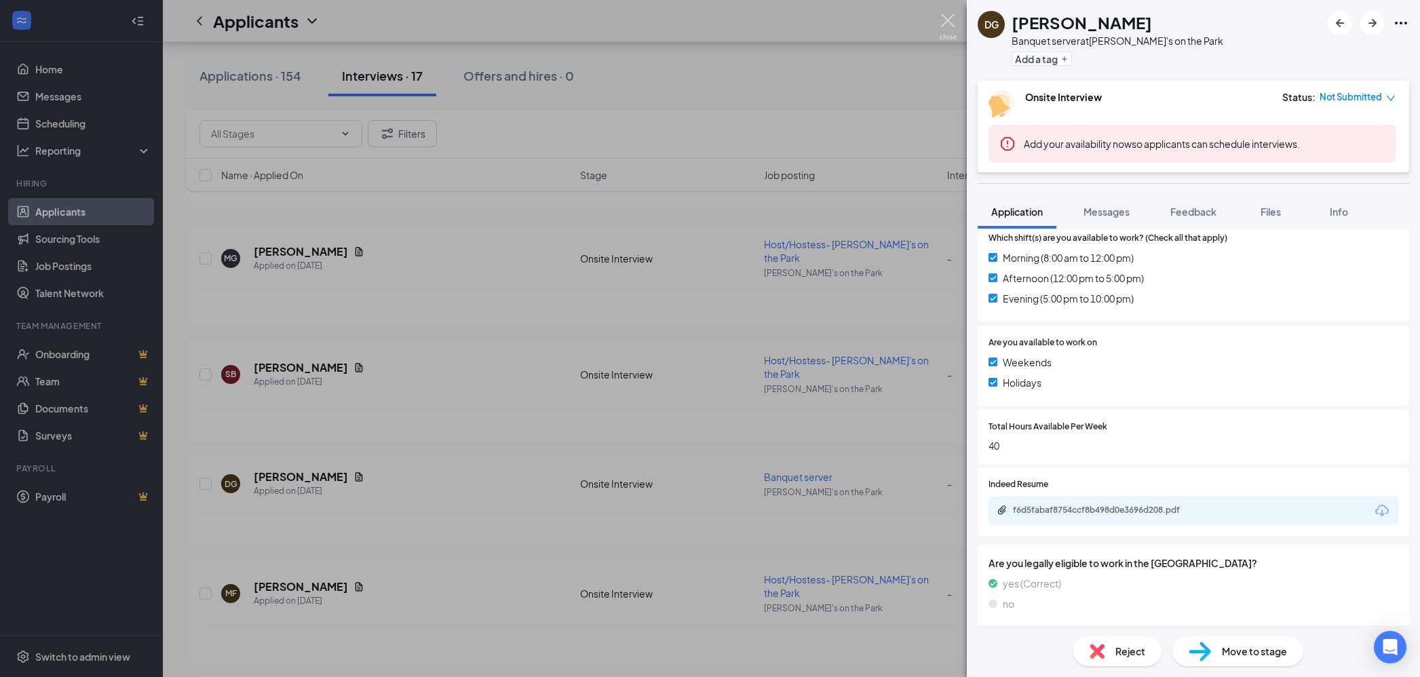
click at [948, 24] on img at bounding box center [947, 27] width 17 height 26
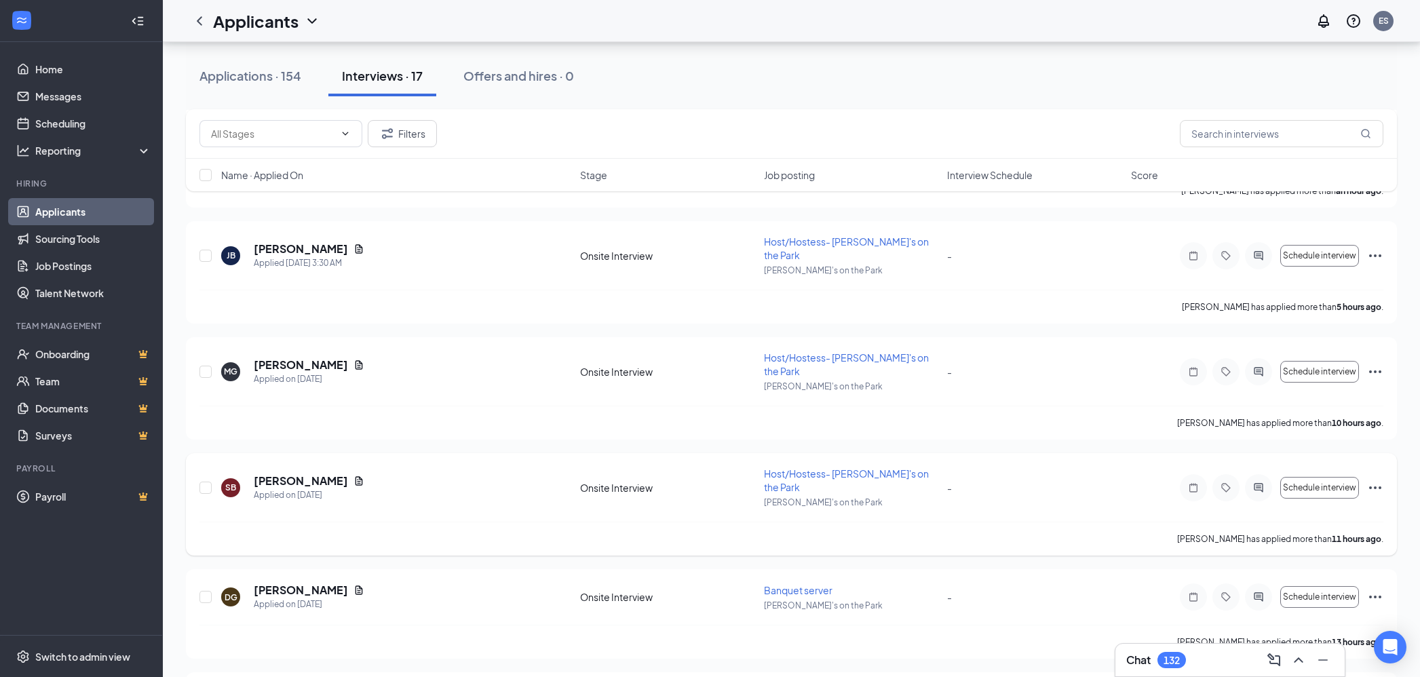
scroll to position [227, 0]
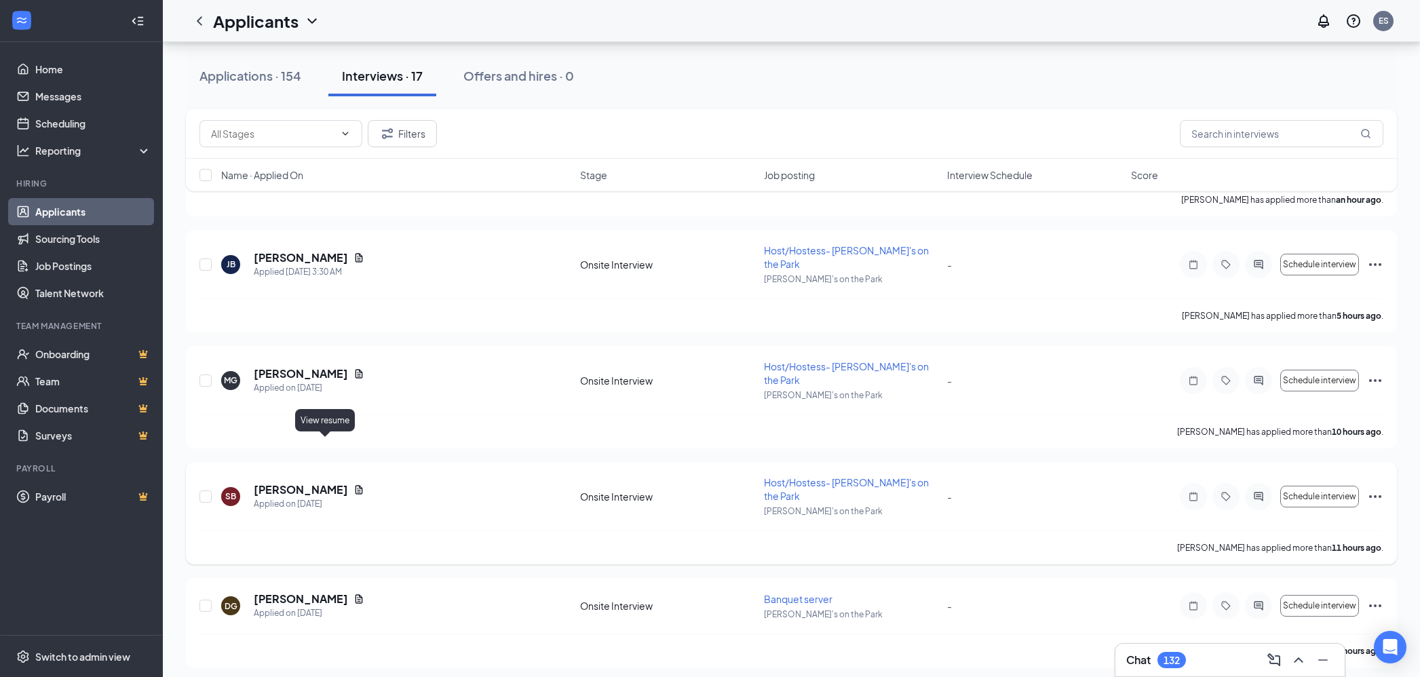
click at [355, 485] on icon "Document" at bounding box center [358, 489] width 7 height 9
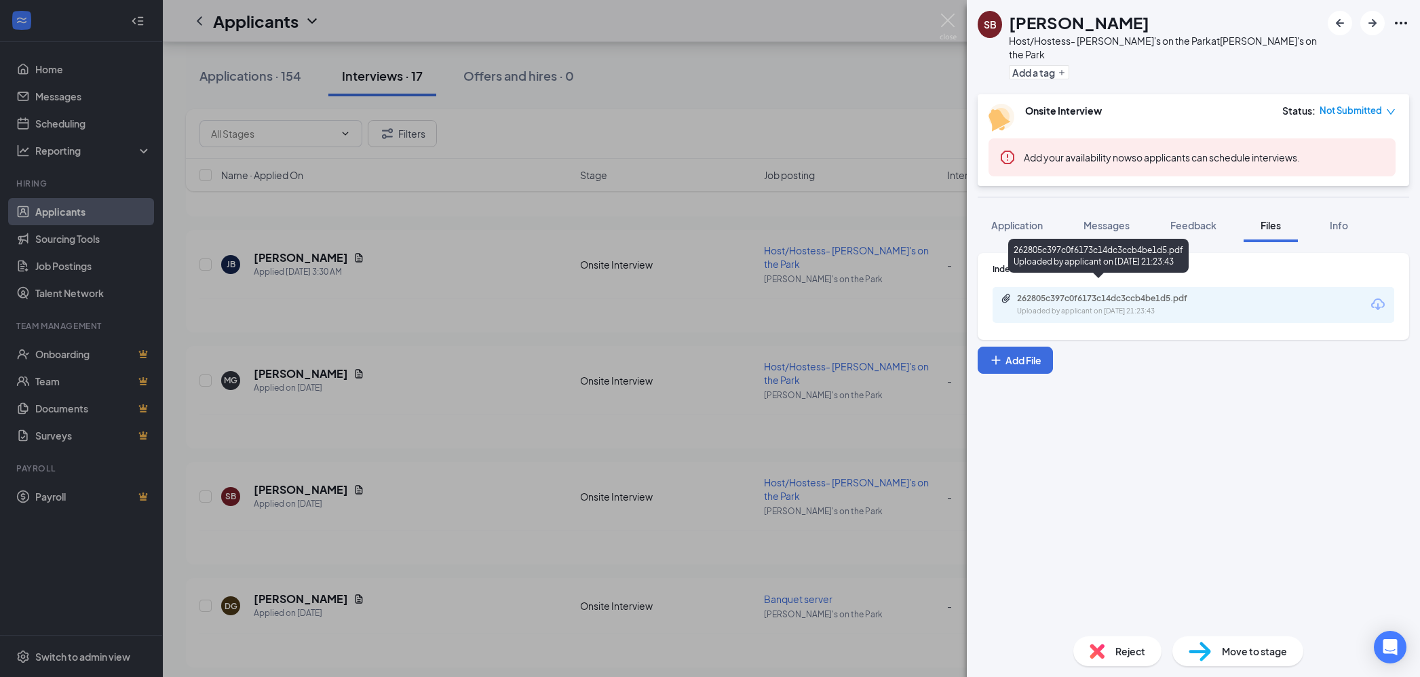
click at [1146, 306] on div "Uploaded by applicant on [DATE] 21:23:43" at bounding box center [1118, 311] width 203 height 11
click at [1022, 219] on span "Application" at bounding box center [1017, 225] width 52 height 12
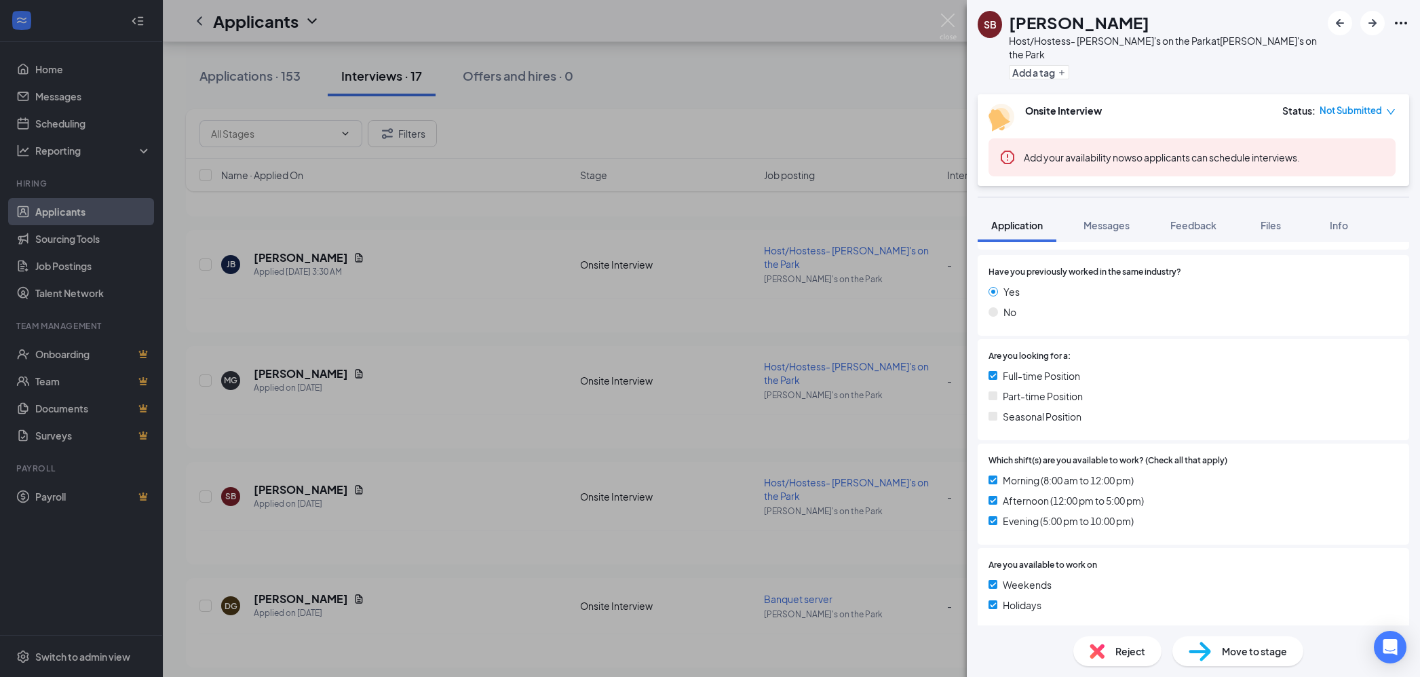
scroll to position [226, 0]
click at [1104, 219] on span "Messages" at bounding box center [1106, 225] width 46 height 12
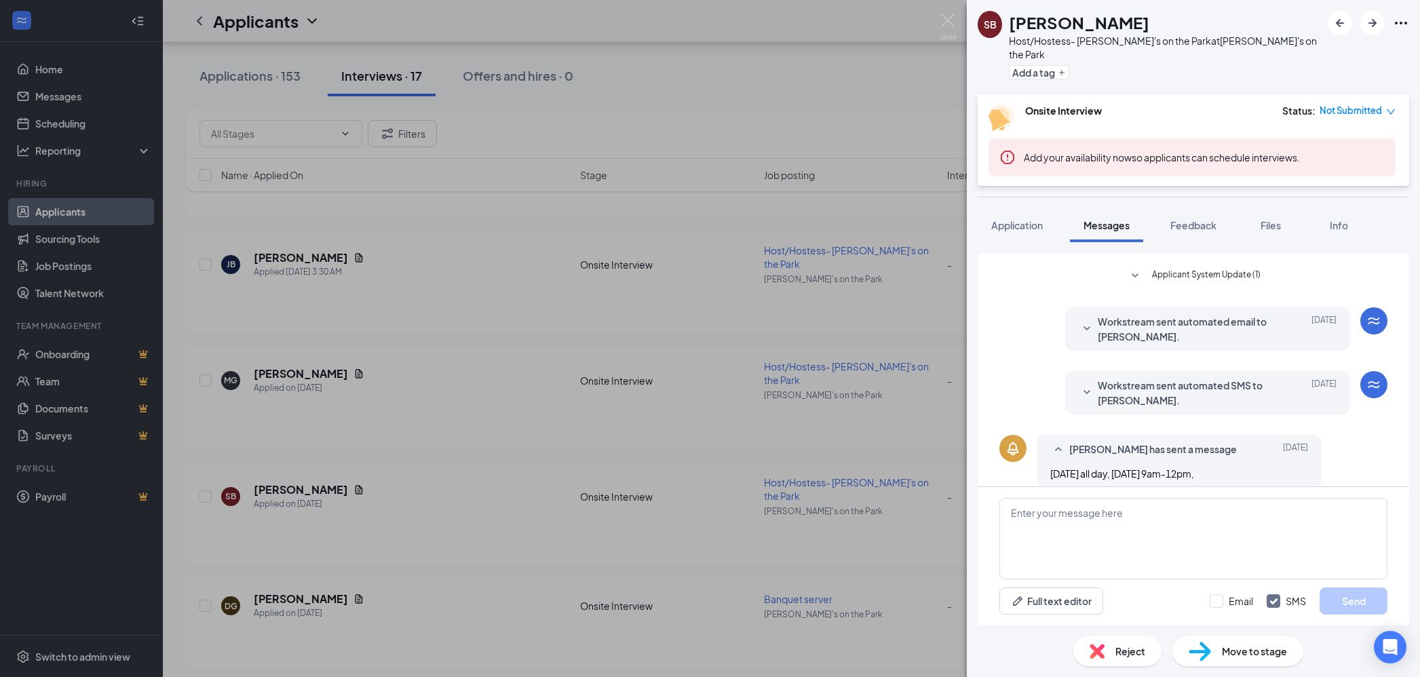
scroll to position [96, 0]
click at [1087, 530] on textarea at bounding box center [1193, 538] width 388 height 81
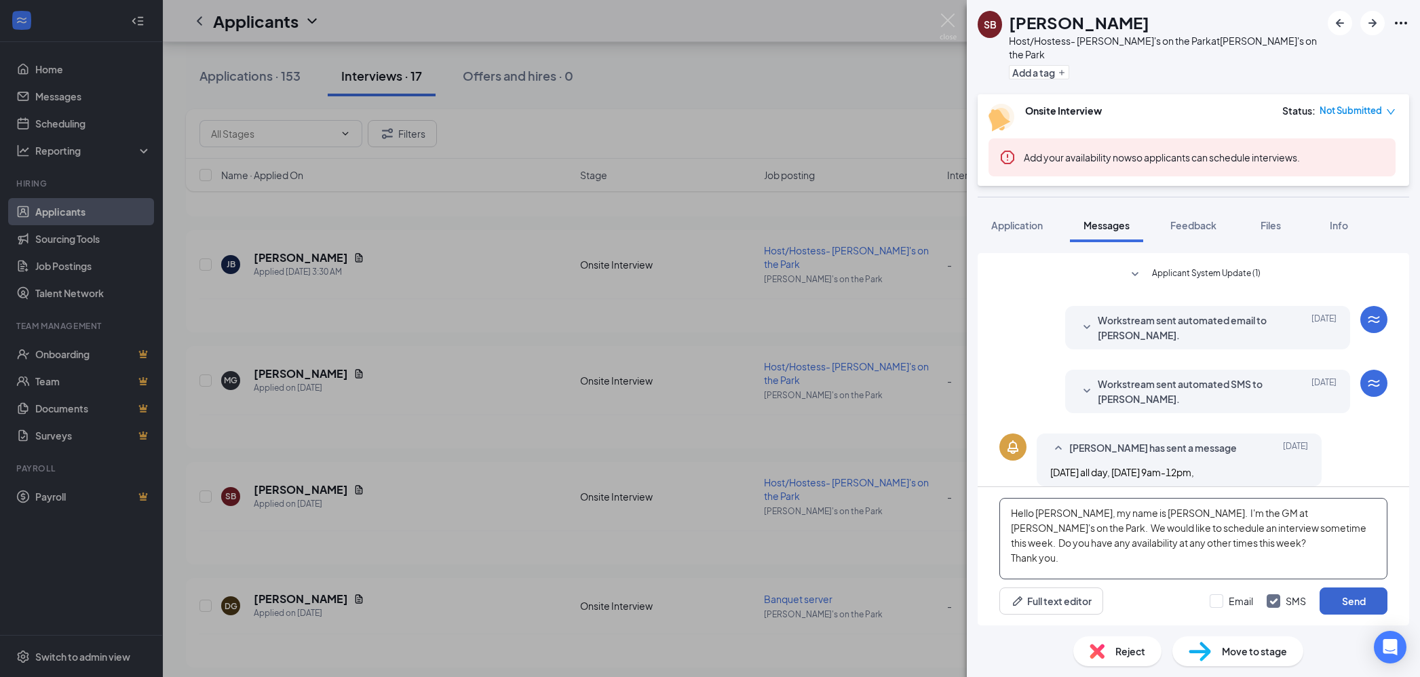
type textarea "Hello [PERSON_NAME], my name is [PERSON_NAME]. I'm the GM at [PERSON_NAME]'s on…"
click at [1350, 600] on button "Send" at bounding box center [1353, 600] width 68 height 27
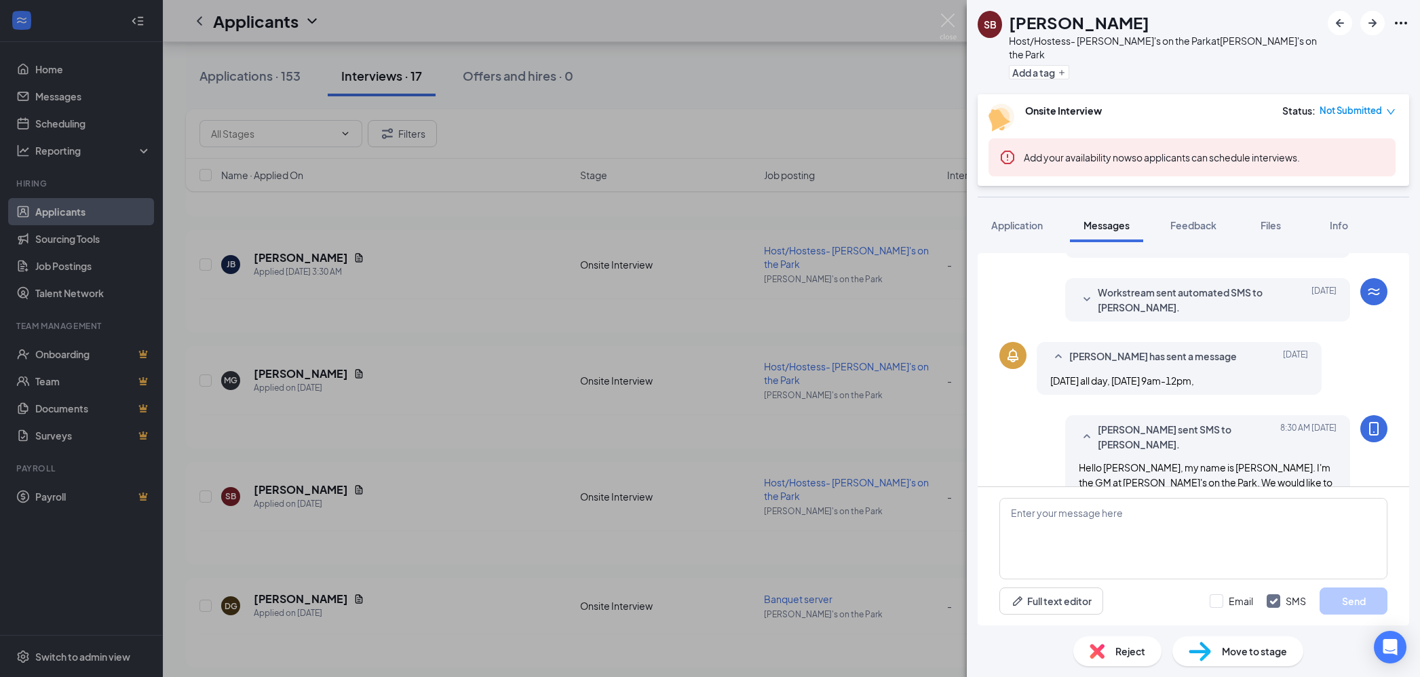
scroll to position [229, 0]
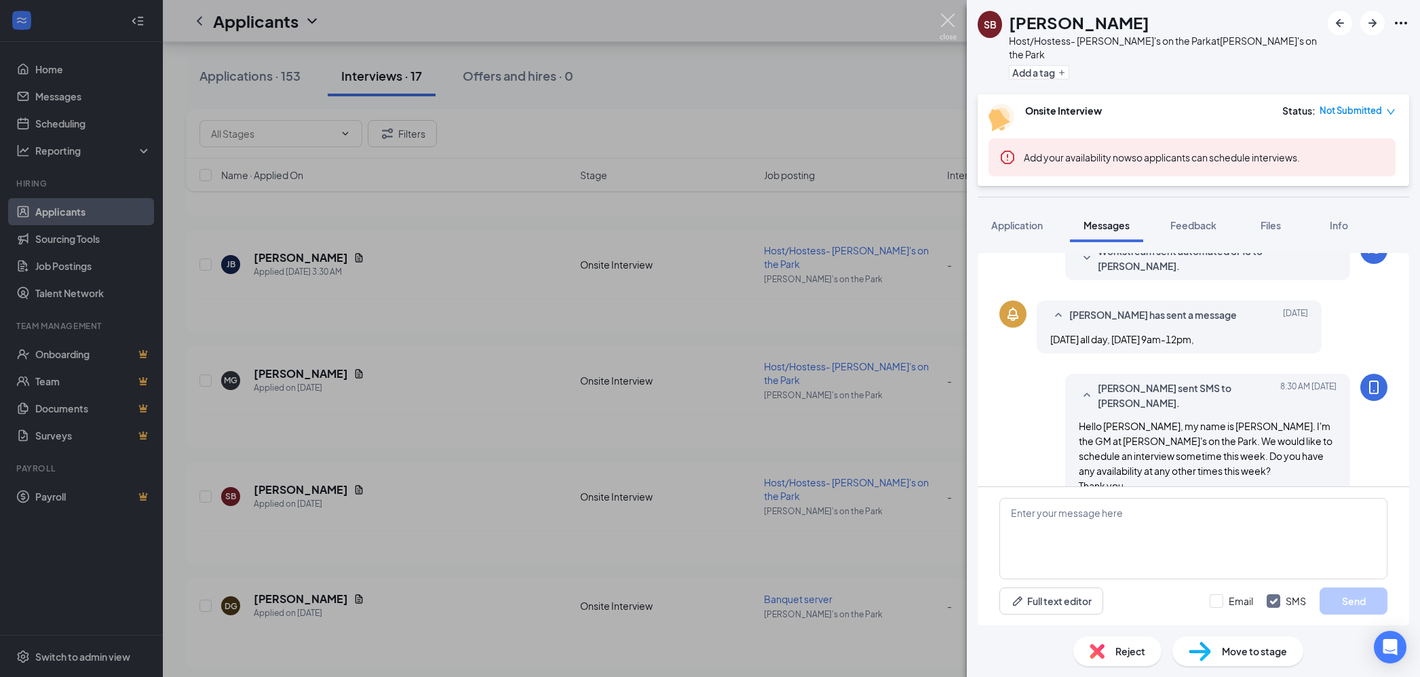
click at [948, 20] on img at bounding box center [947, 27] width 17 height 26
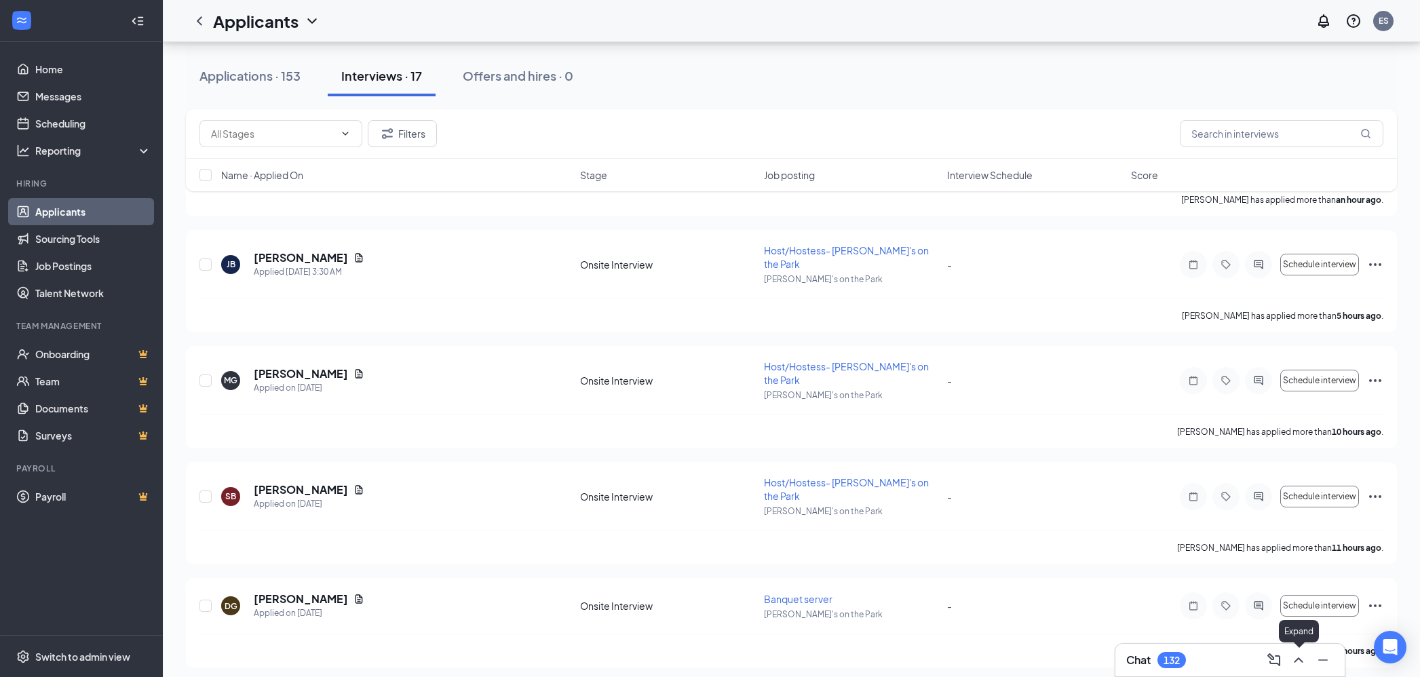
click at [1296, 663] on icon "ChevronUp" at bounding box center [1298, 660] width 16 height 16
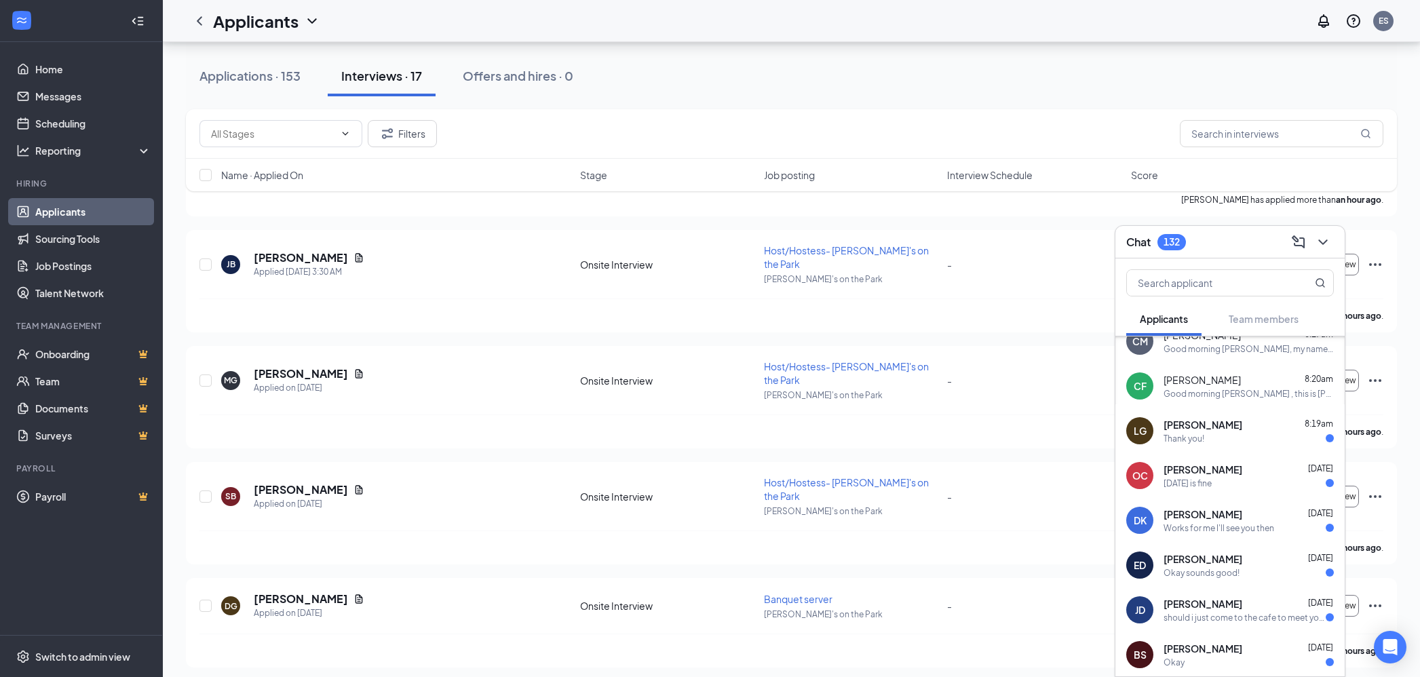
scroll to position [121, 0]
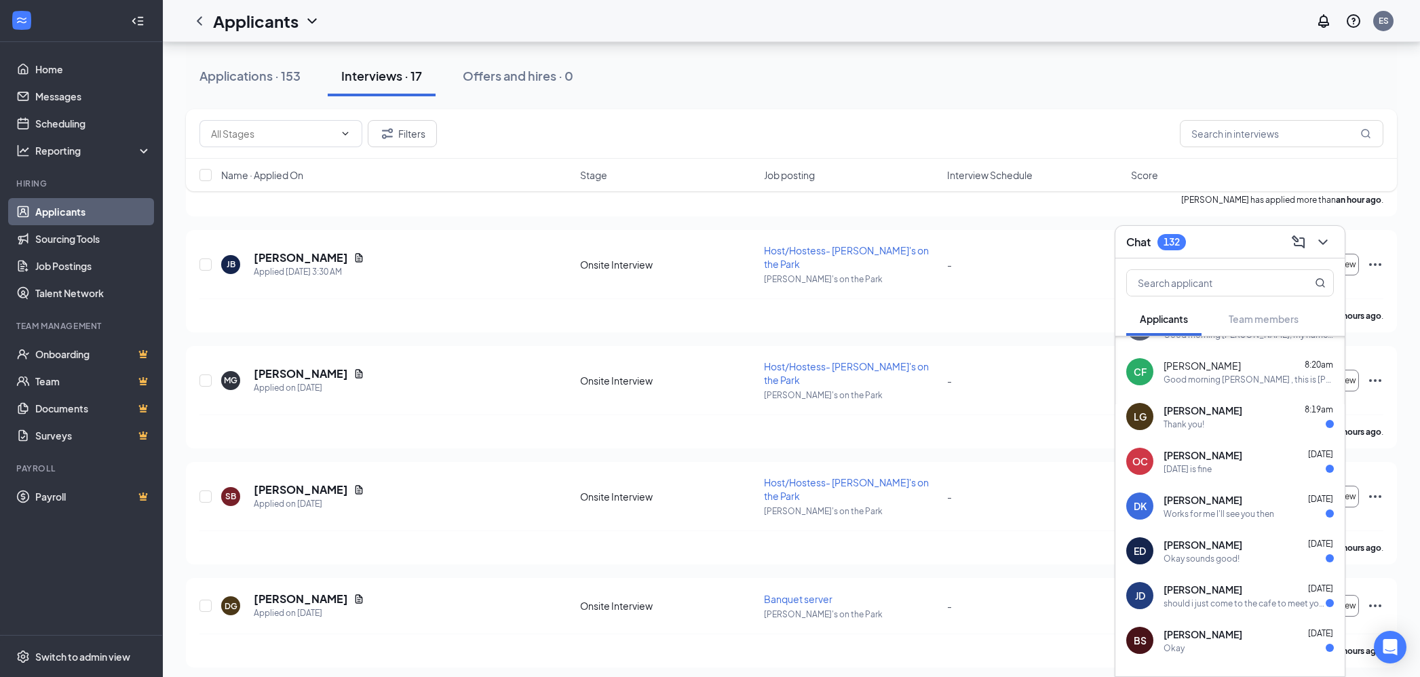
click at [1198, 465] on div "[DATE] is fine" at bounding box center [1187, 469] width 48 height 12
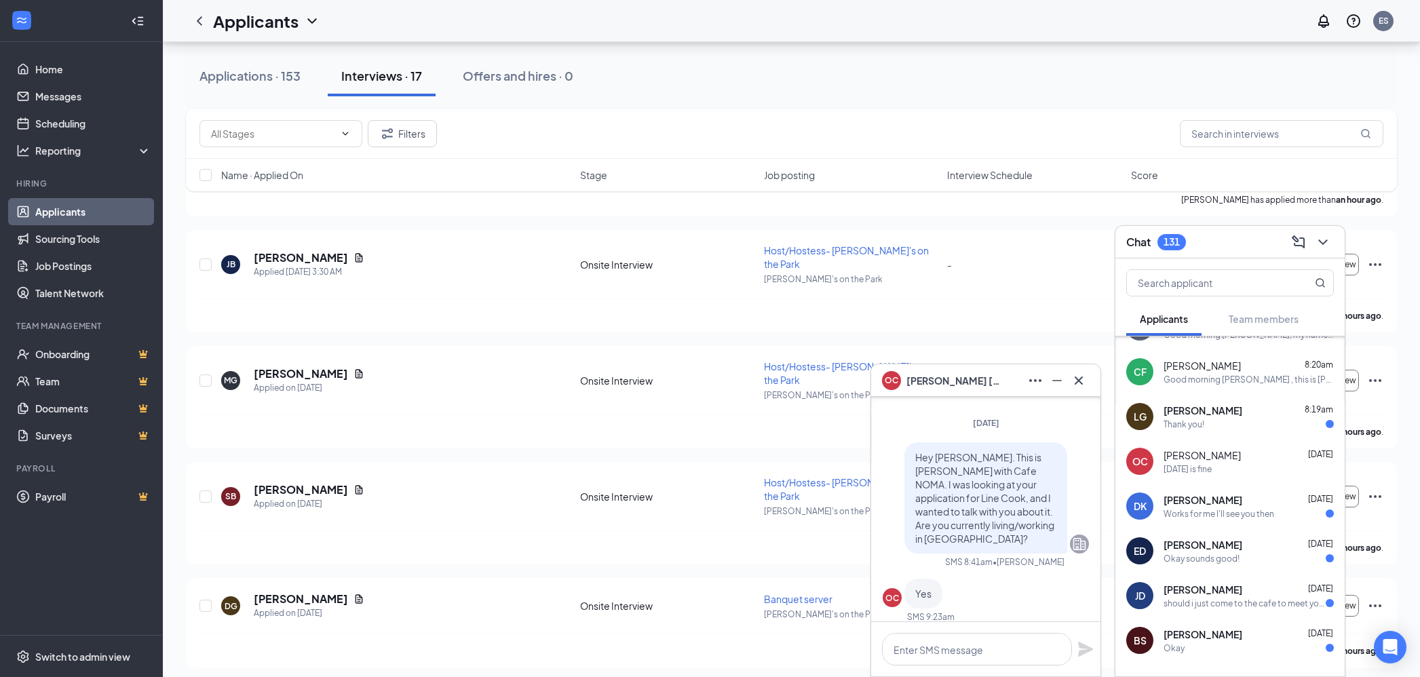
scroll to position [-240, 0]
click at [1080, 380] on icon "Cross" at bounding box center [1078, 380] width 16 height 16
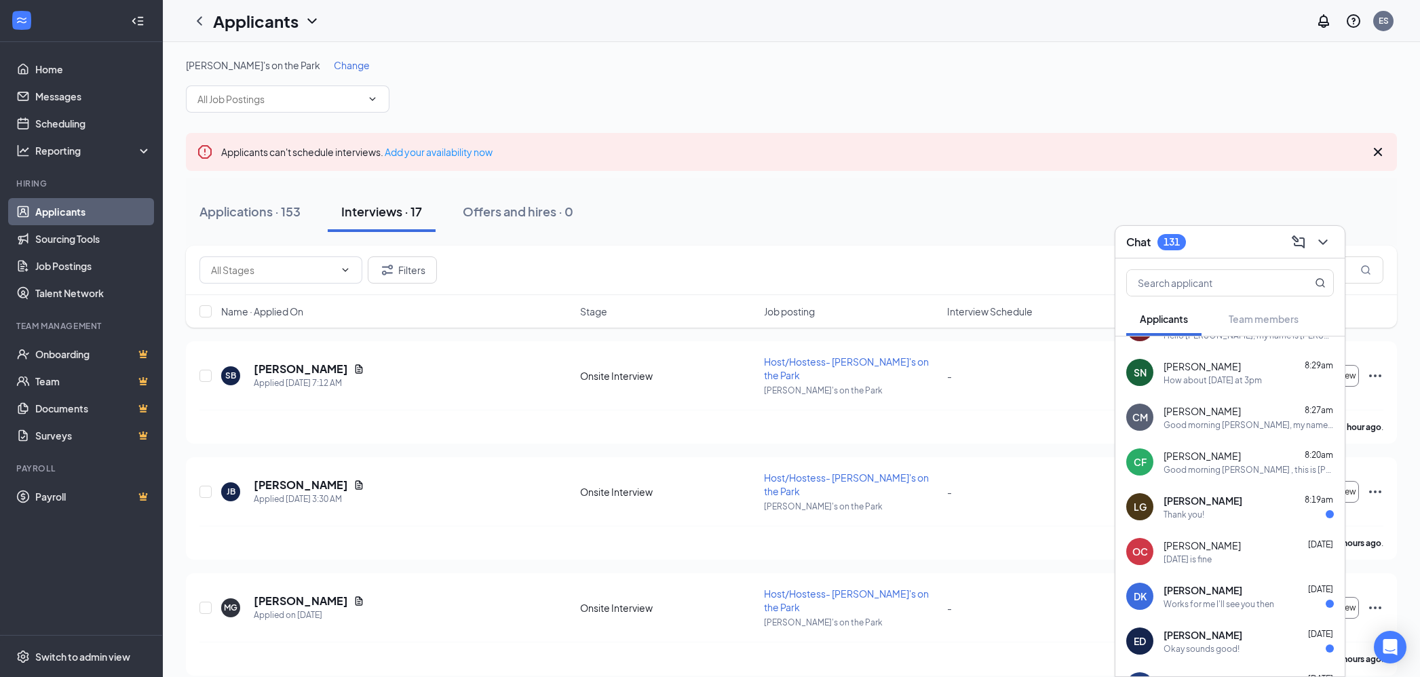
scroll to position [0, 0]
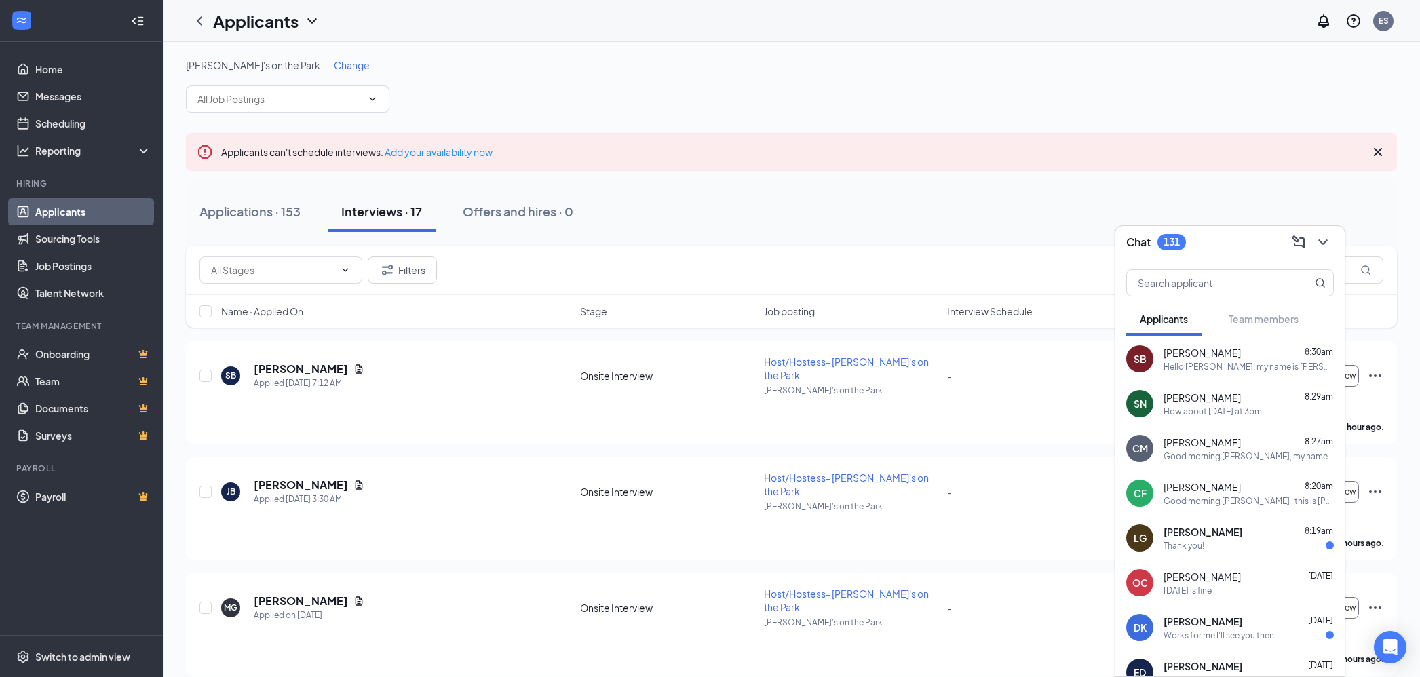
click at [1216, 494] on div "[PERSON_NAME] 8:20am Good morning [PERSON_NAME] , this is [PERSON_NAME] from [P…" at bounding box center [1248, 493] width 170 height 26
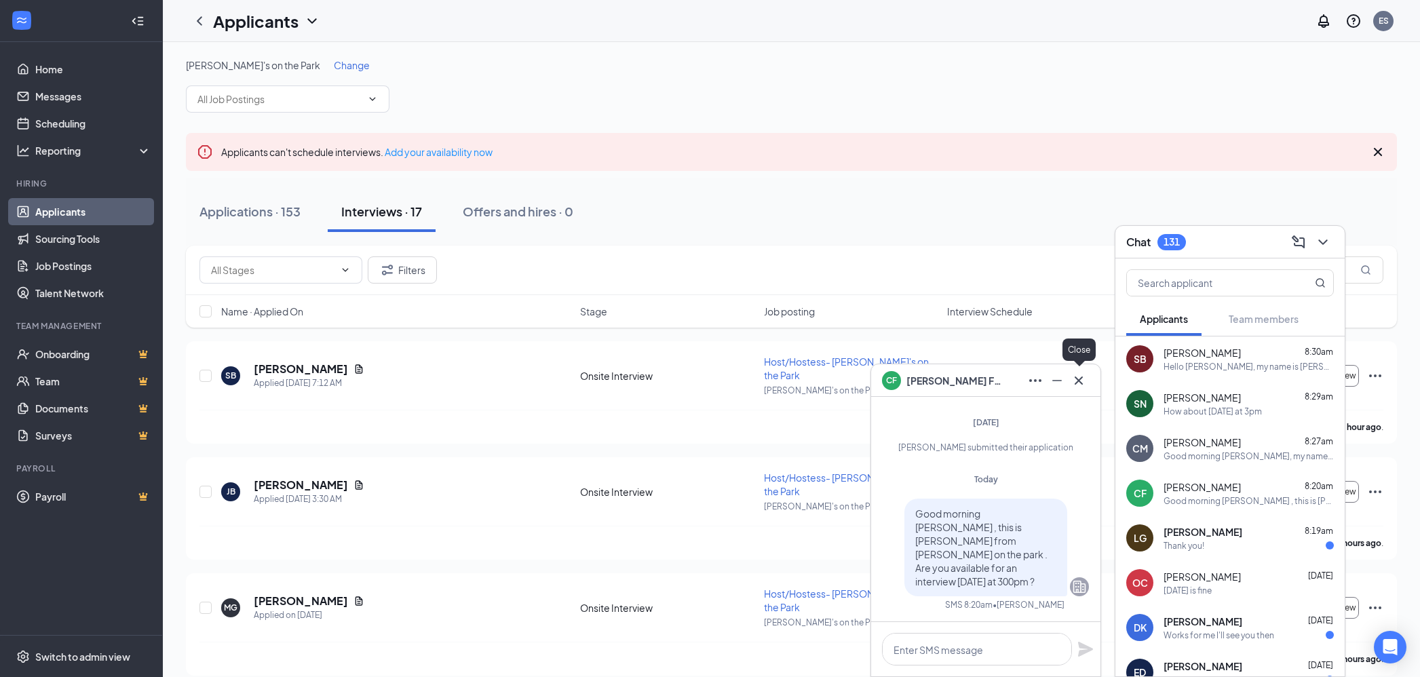
click at [1077, 381] on icon "Cross" at bounding box center [1078, 380] width 8 height 8
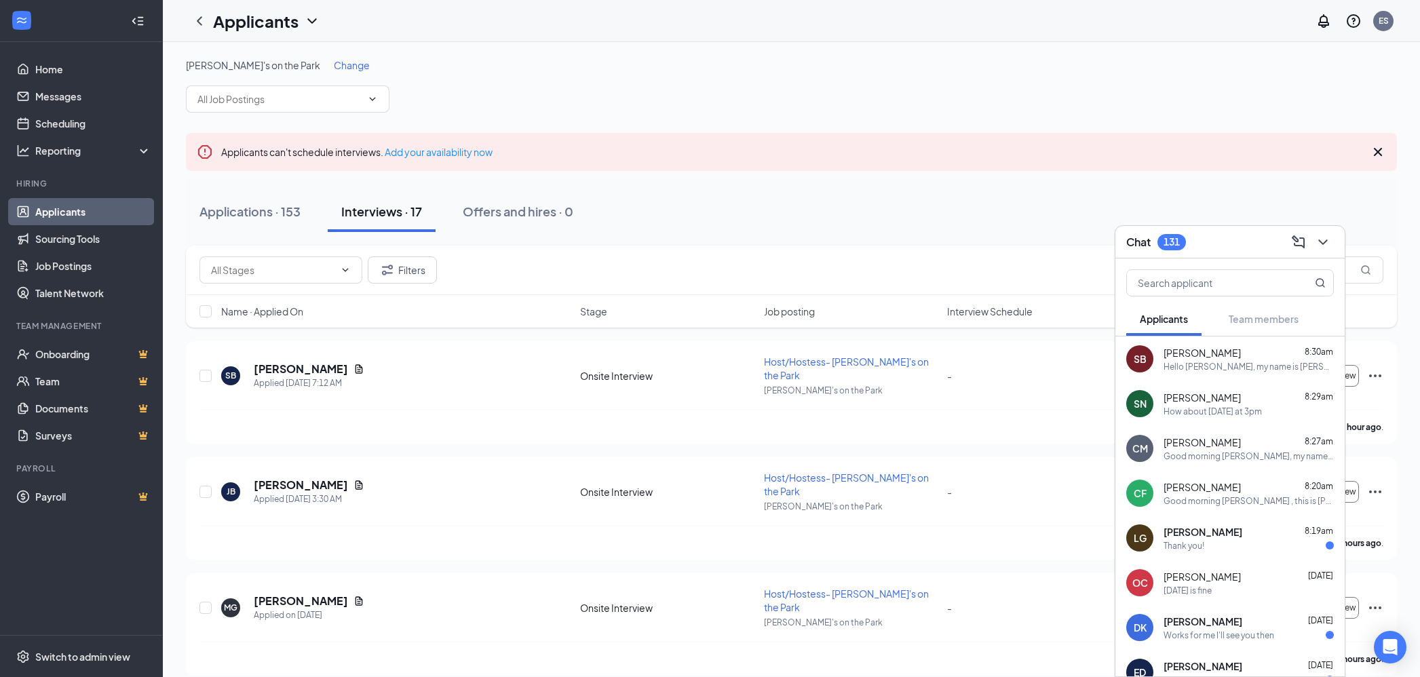
click at [1223, 371] on div "Hello [PERSON_NAME], my name is [PERSON_NAME]. I'm the GM at [PERSON_NAME]'s on…" at bounding box center [1248, 367] width 170 height 12
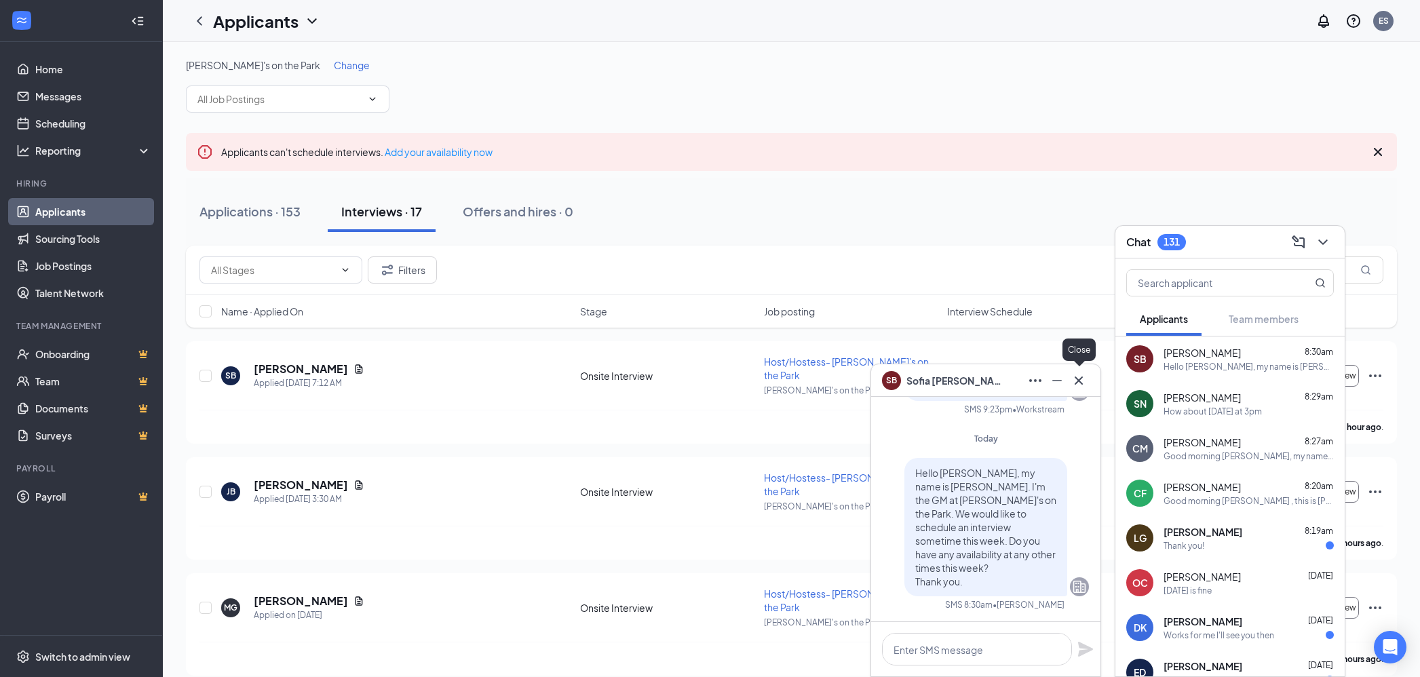
click at [1077, 381] on icon "Cross" at bounding box center [1078, 380] width 8 height 8
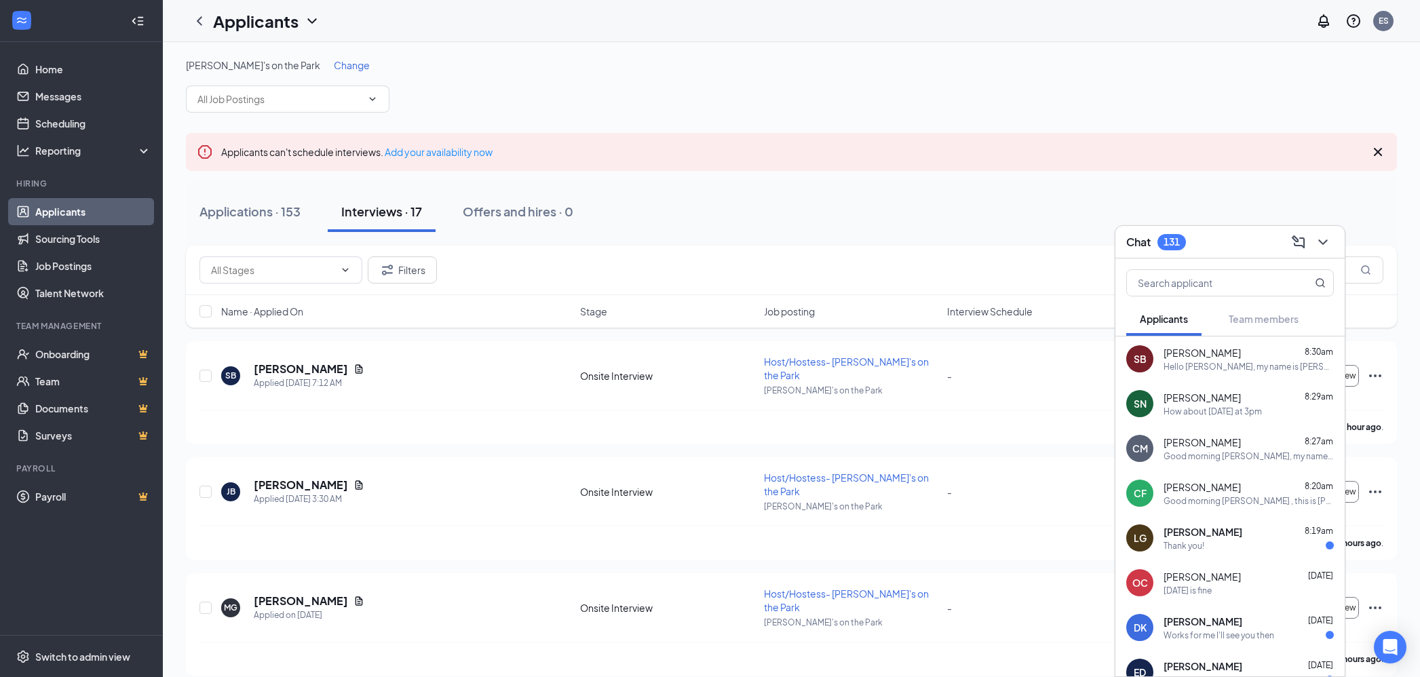
click at [1258, 449] on div "[PERSON_NAME] 8:27am Good morning [PERSON_NAME], my name is [PERSON_NAME]. I'm …" at bounding box center [1248, 448] width 170 height 26
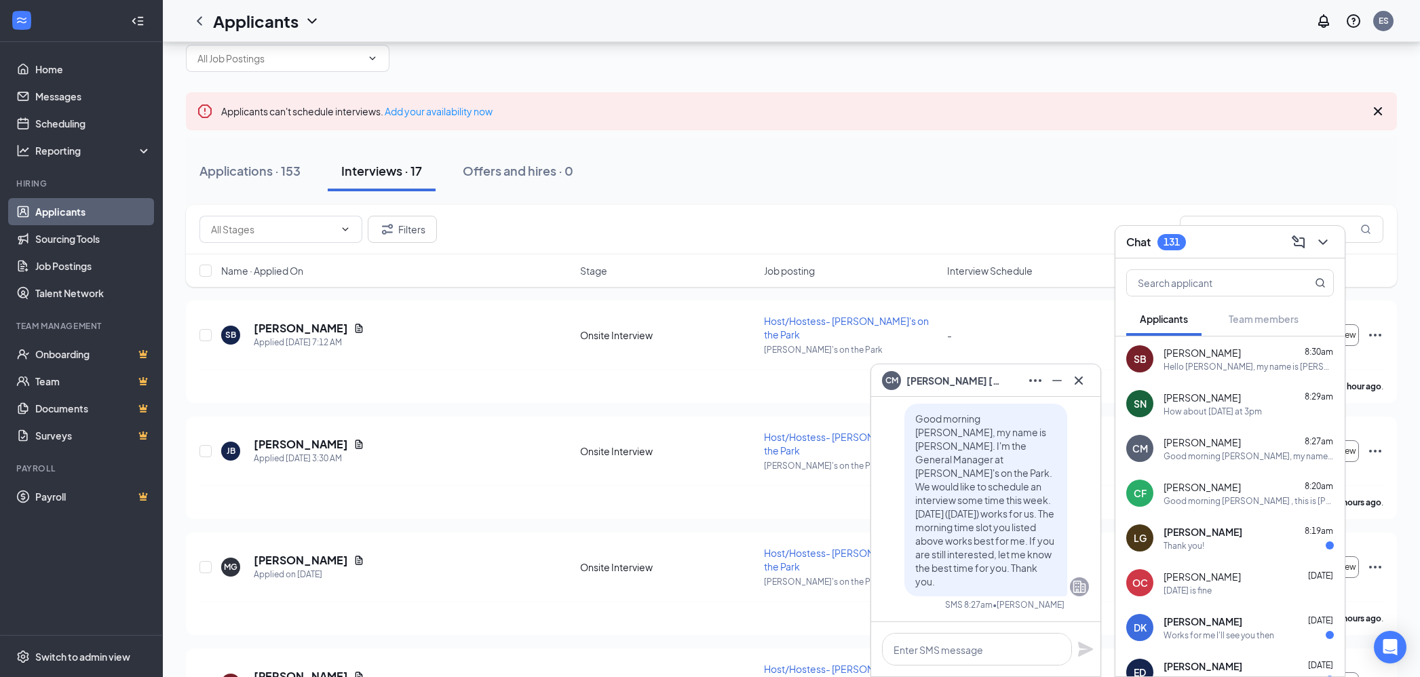
scroll to position [45, 0]
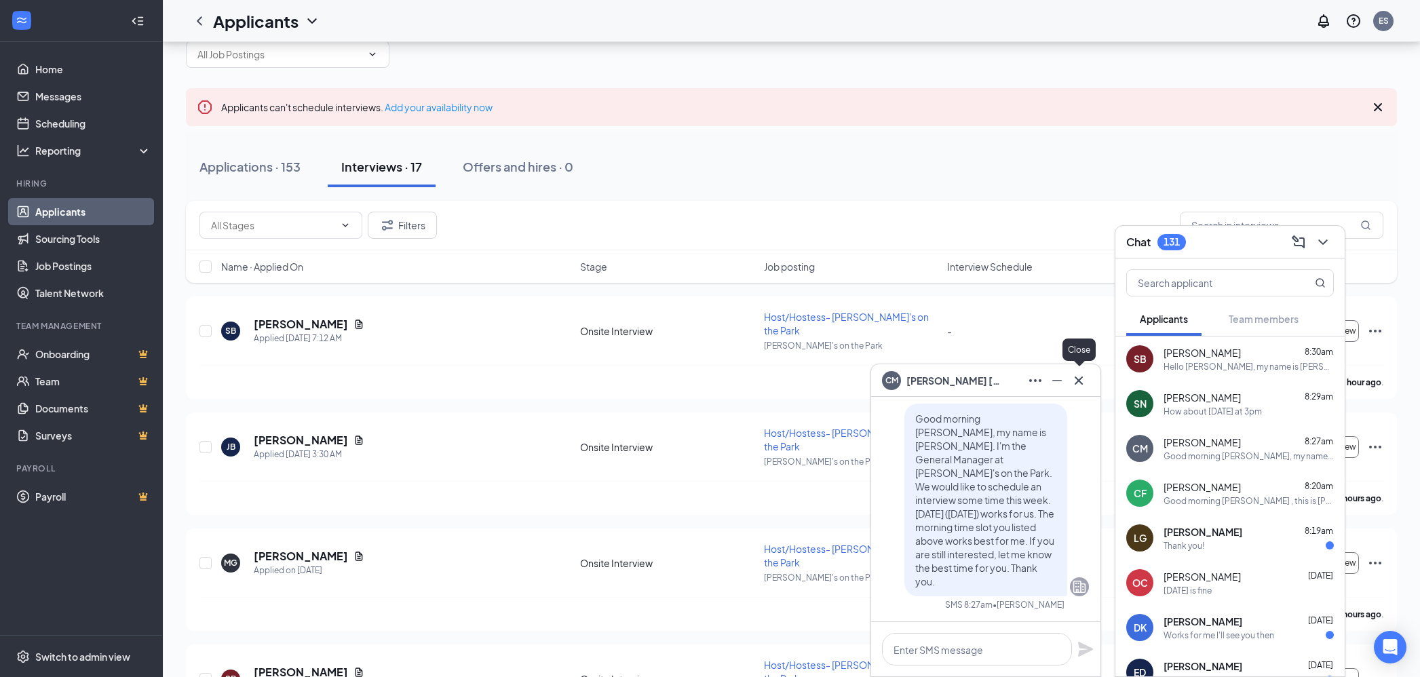
click at [1080, 382] on icon "Cross" at bounding box center [1078, 380] width 8 height 8
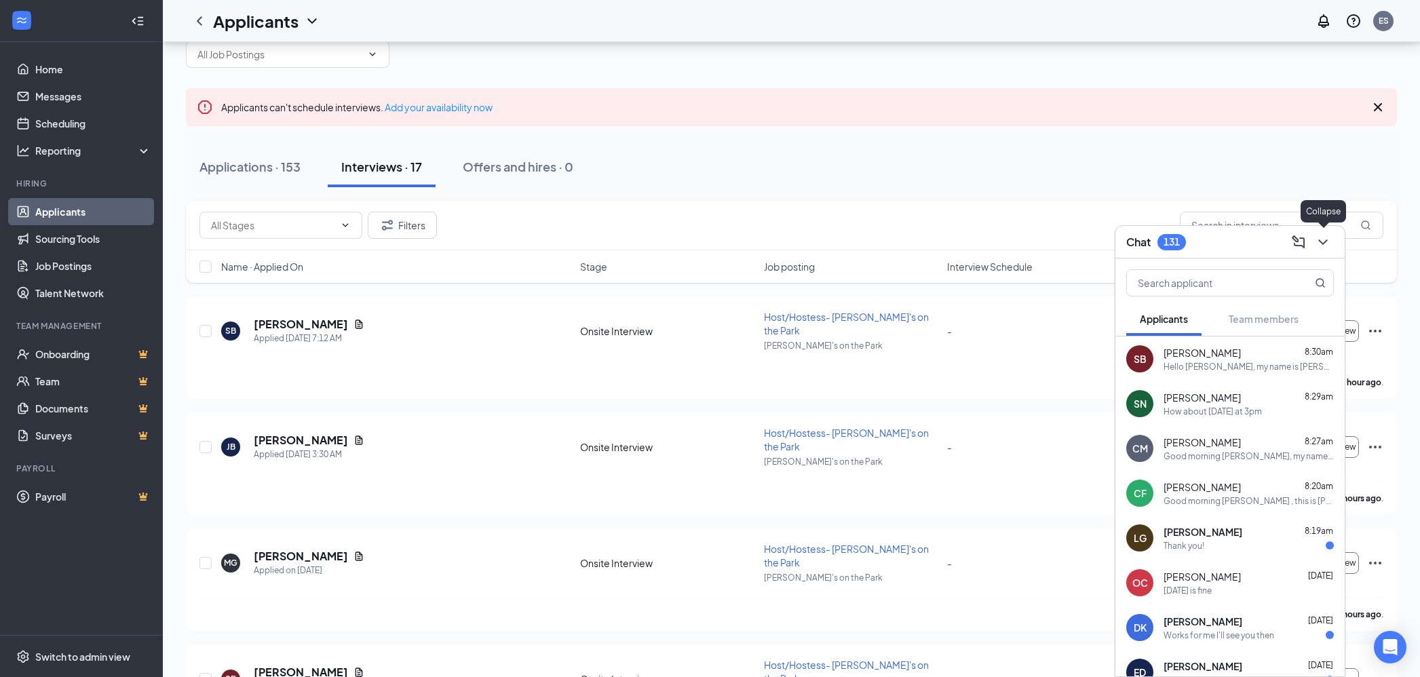
click at [1321, 246] on icon "ChevronDown" at bounding box center [1323, 242] width 16 height 16
